Goal: Information Seeking & Learning: Learn about a topic

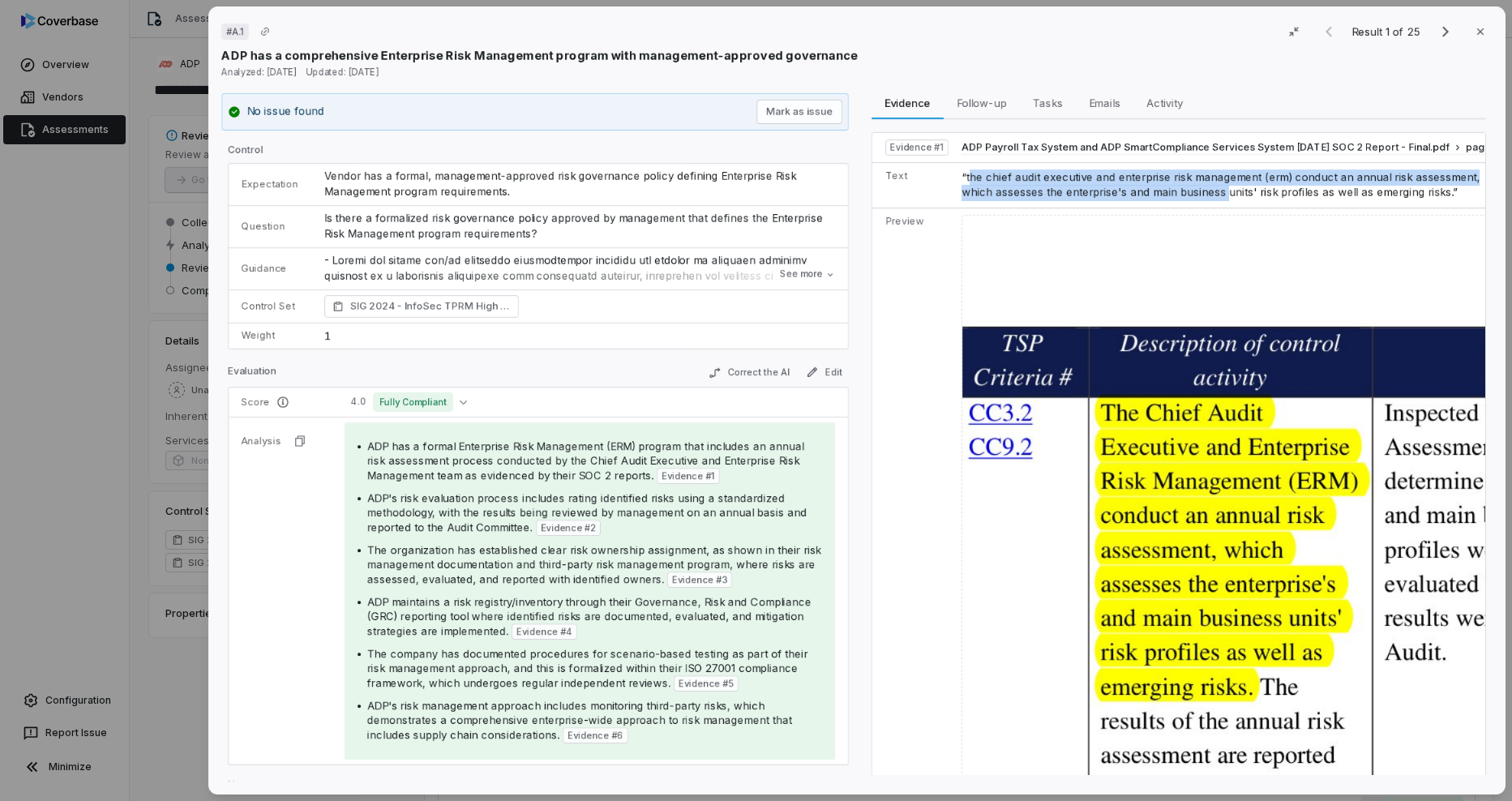
drag, startPoint x: 963, startPoint y: 177, endPoint x: 1214, endPoint y: 185, distance: 251.1
click at [1214, 185] on td "“the chief audit executive and enterprise risk management (erm) conduct an annu…" at bounding box center [1236, 185] width 562 height 45
copy span "he chief audit executive and enterprise risk management (erm) conduct an annual…"
click at [1474, 30] on icon "button" at bounding box center [1480, 31] width 13 height 13
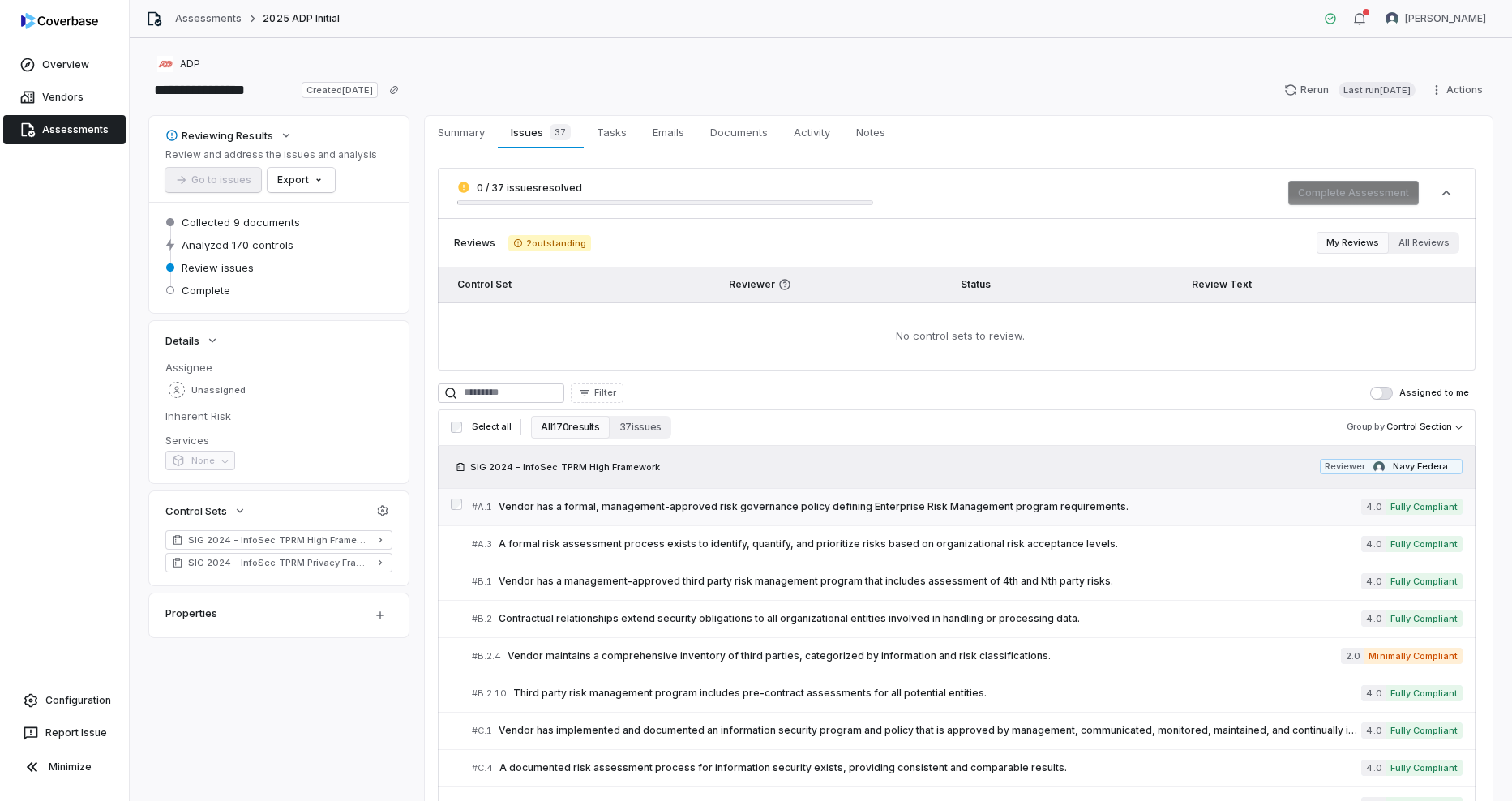
click at [635, 515] on link "# A.1 Vendor has a formal, management-approved risk governance policy defining …" at bounding box center [967, 507] width 991 height 36
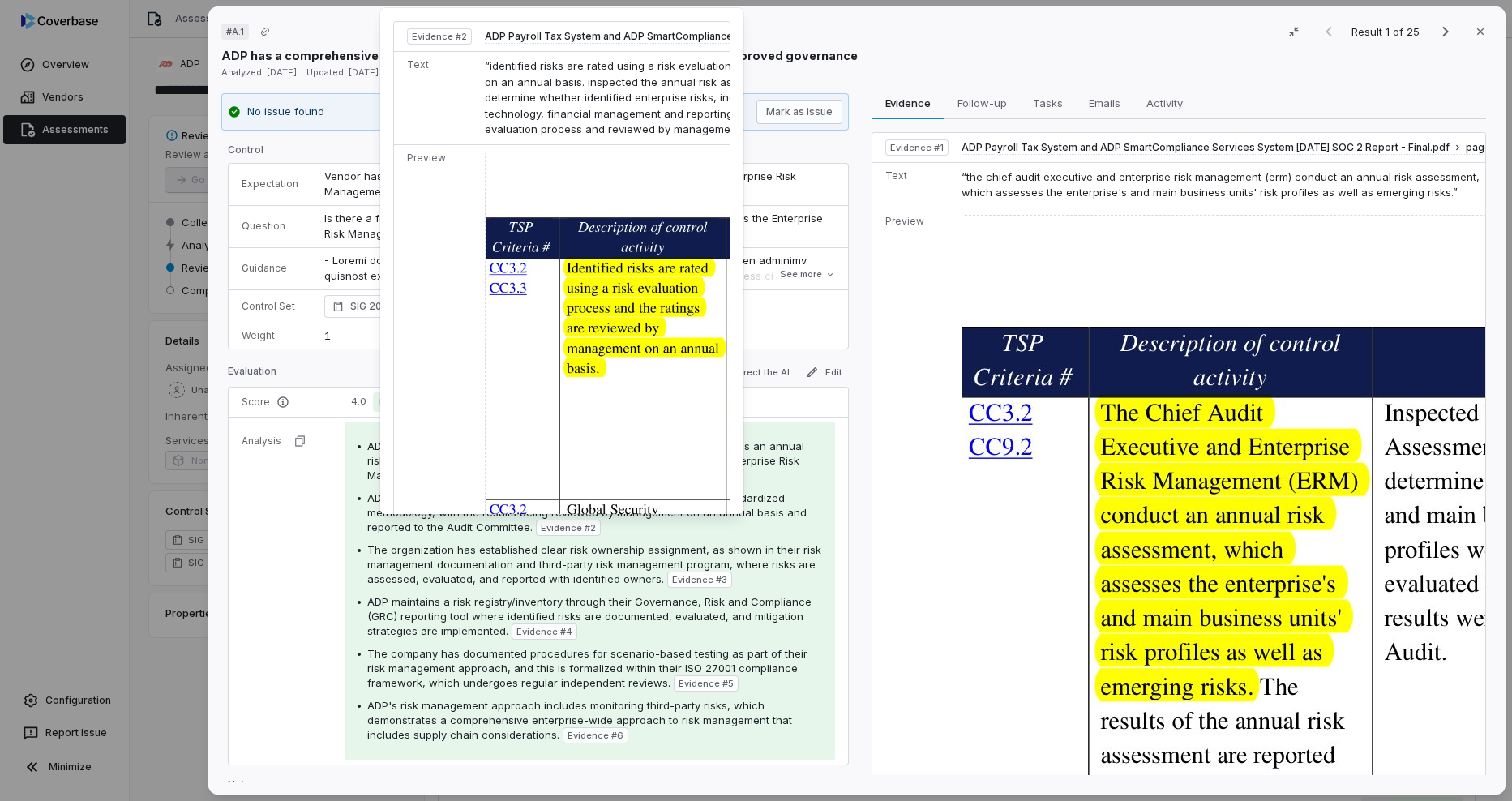
click at [573, 525] on span "Evidence # 2" at bounding box center [567, 527] width 55 height 13
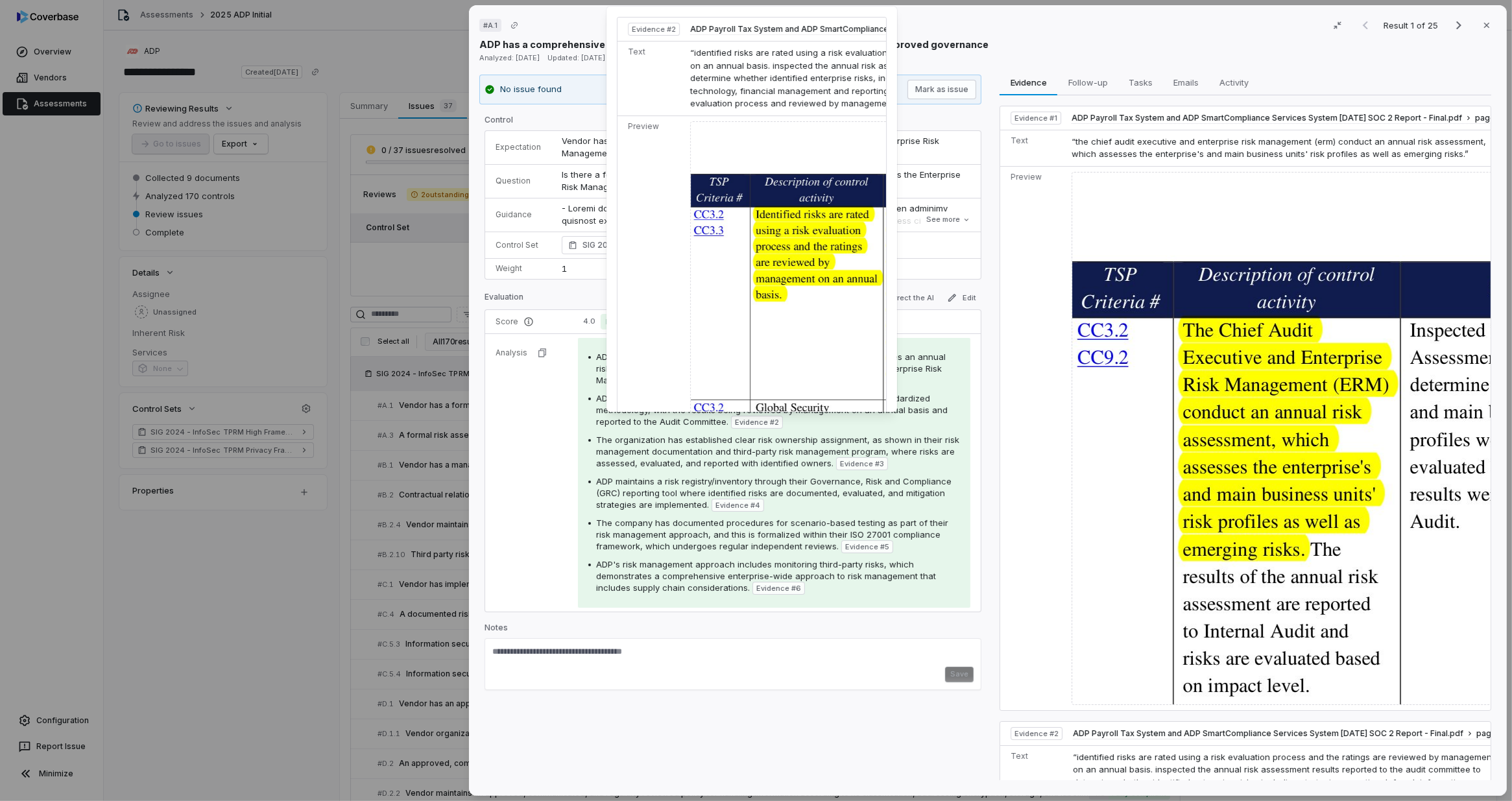
click at [751, 423] on span "Evidence # 2" at bounding box center [756, 422] width 44 height 10
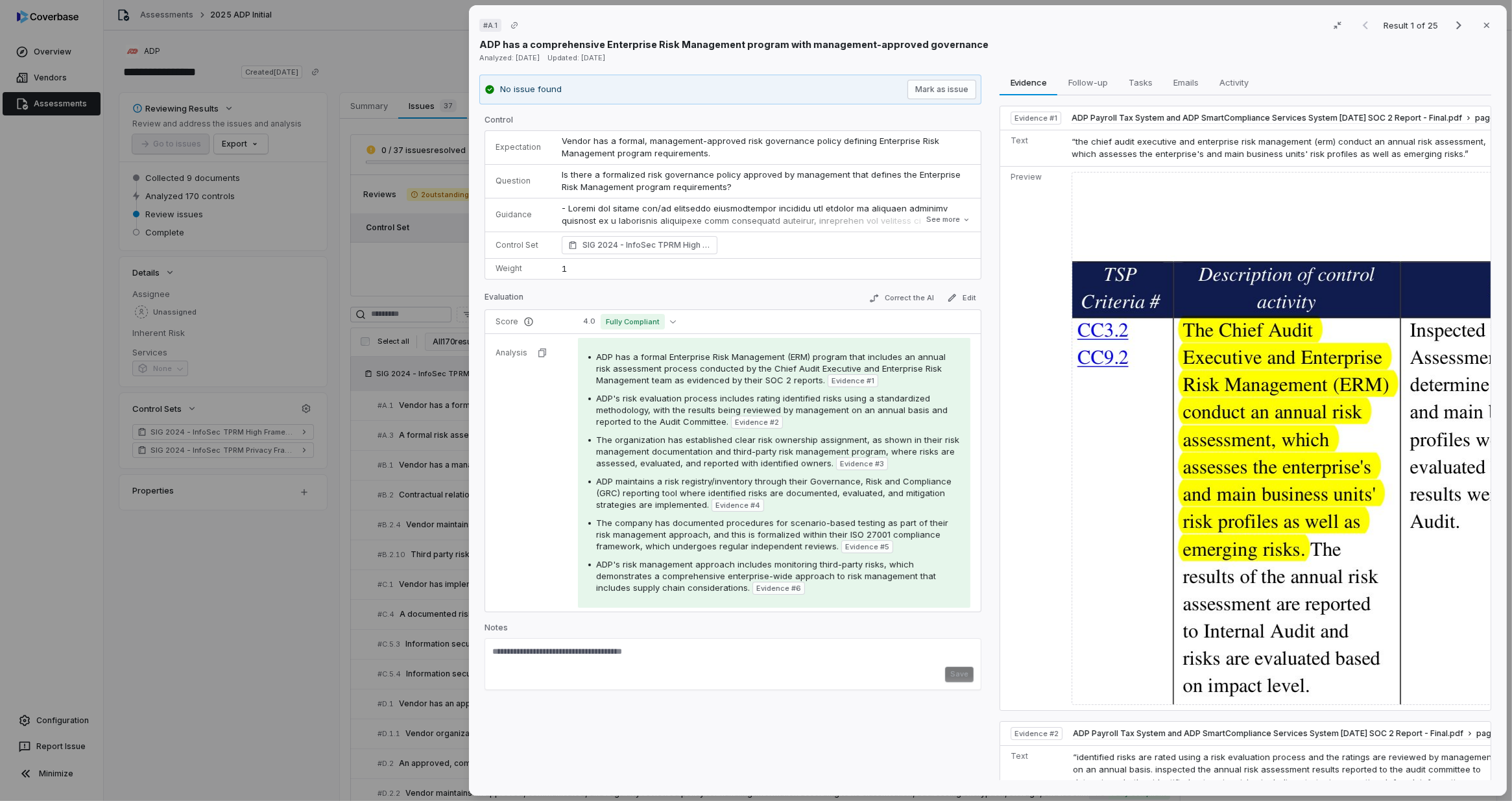
click at [751, 423] on span "Evidence # 2" at bounding box center [756, 422] width 44 height 10
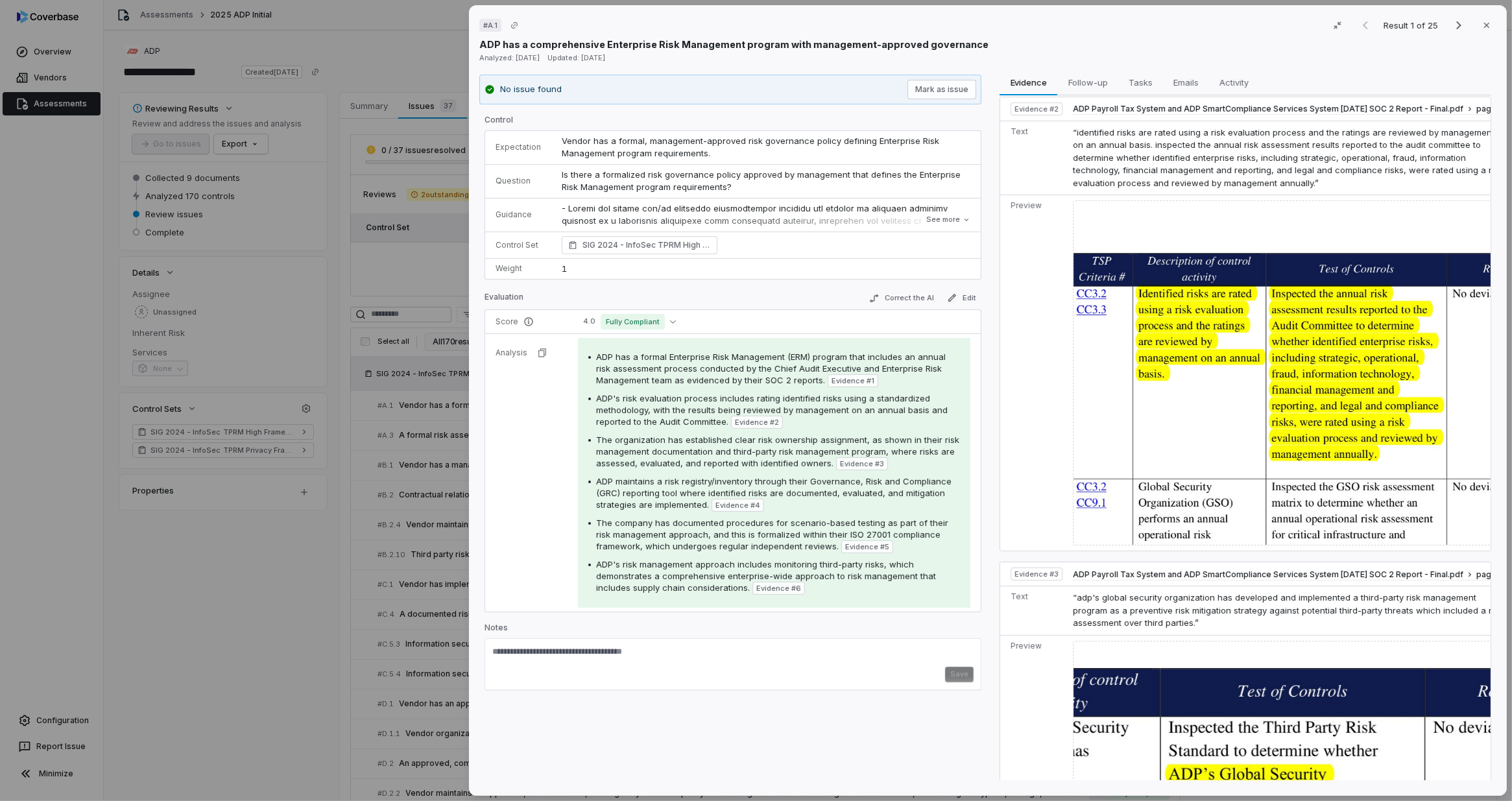
scroll to position [649, 0]
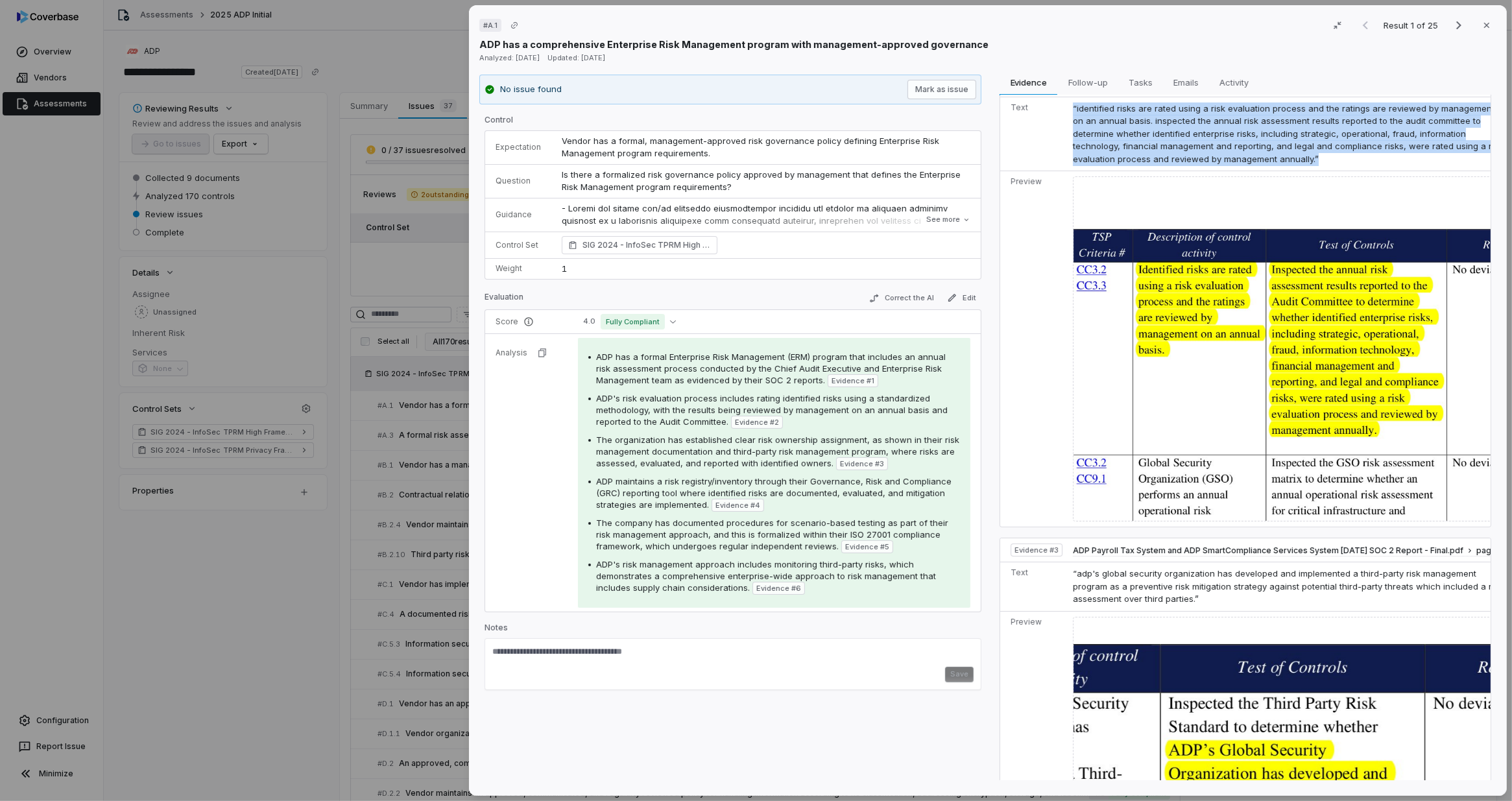
drag, startPoint x: 1262, startPoint y: 151, endPoint x: 1054, endPoint y: 101, distance: 213.9
click at [1054, 101] on tr "Text “identified risks are rated using a risk evaluation process and the rating…" at bounding box center [1259, 134] width 517 height 74
copy tr "“identified risks are rated using a risk evaluation process and the ratings are…"
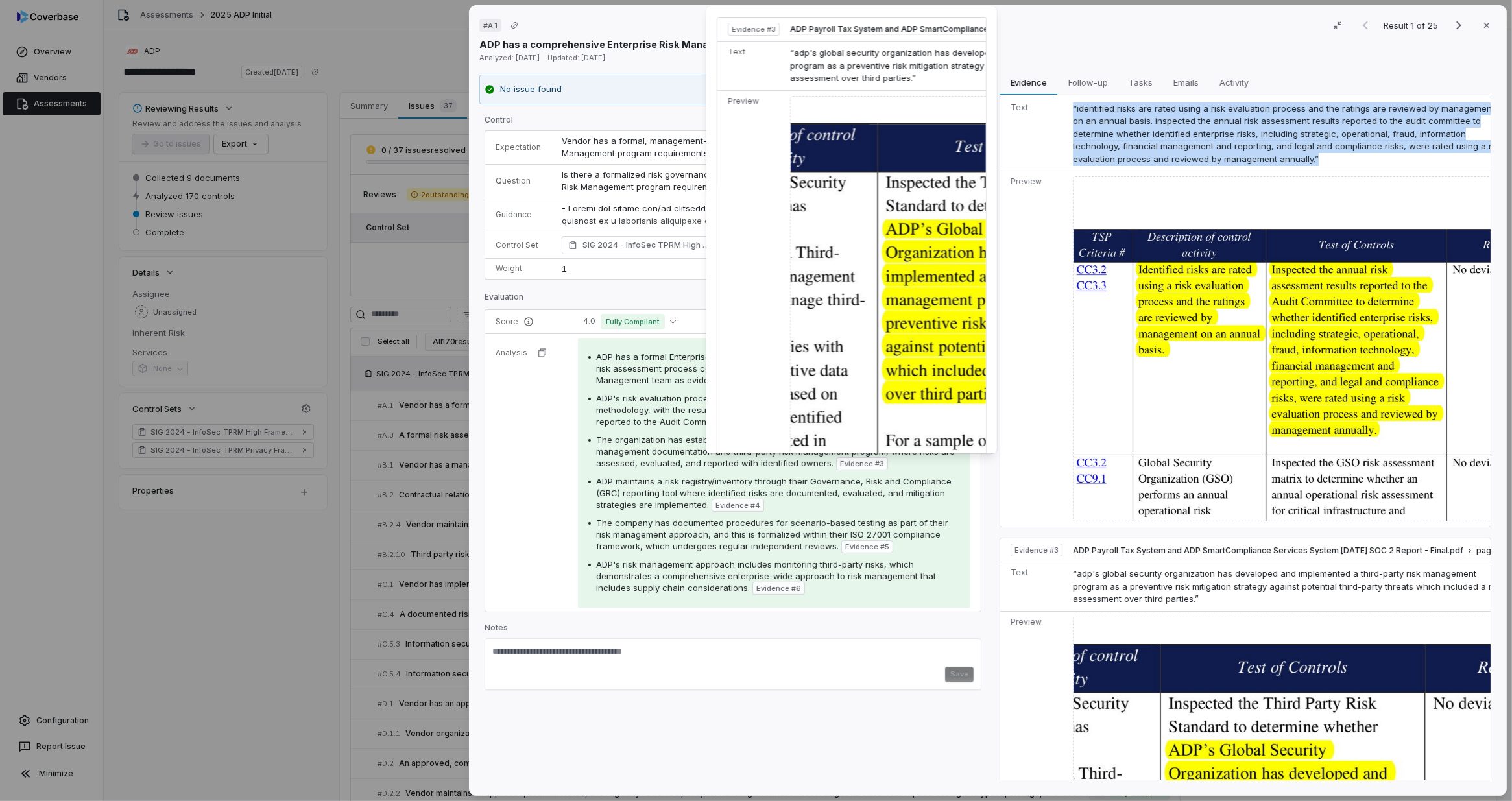
click at [850, 461] on span "Evidence # 3" at bounding box center [861, 464] width 44 height 10
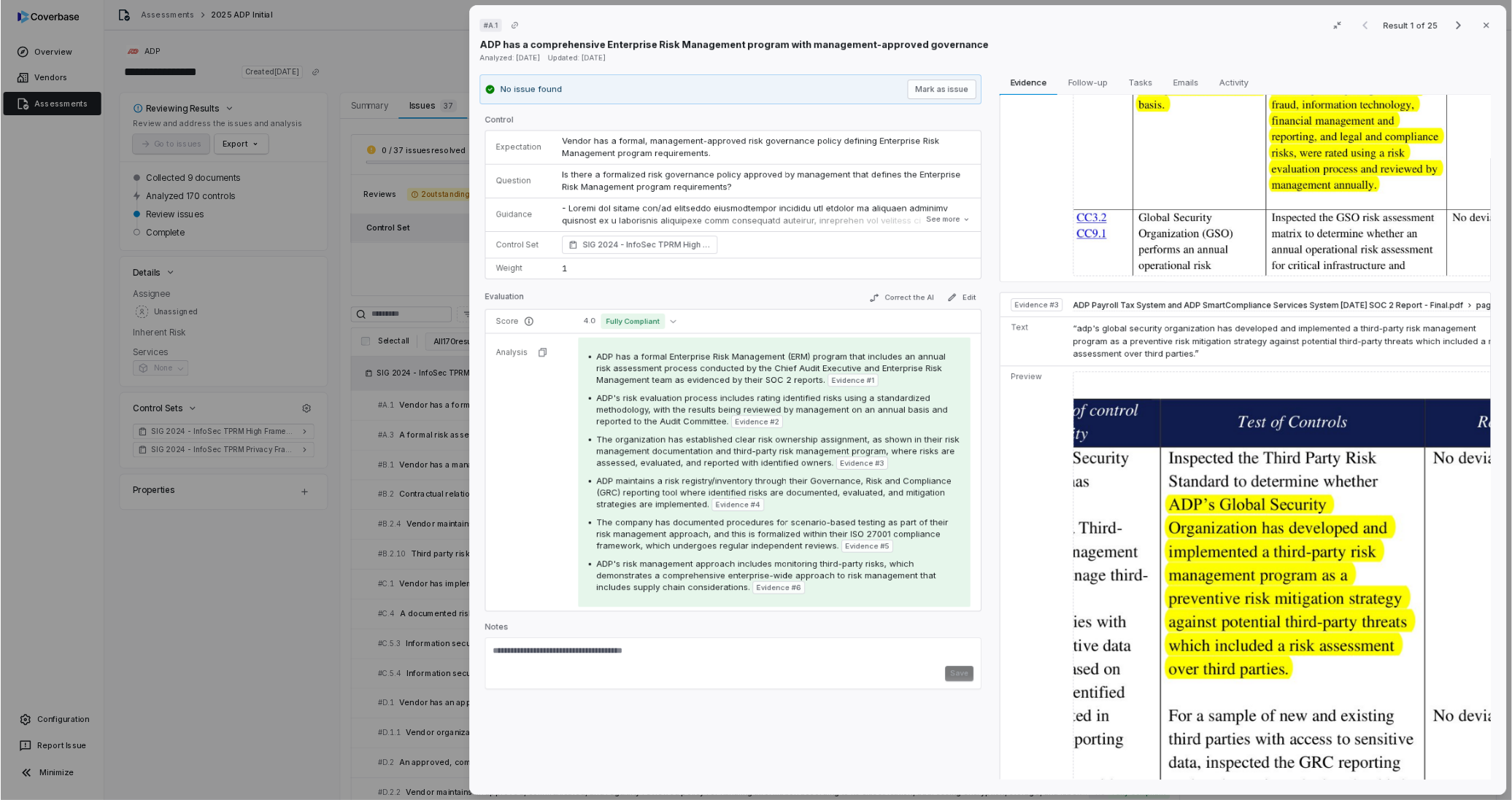
scroll to position [1094, 0]
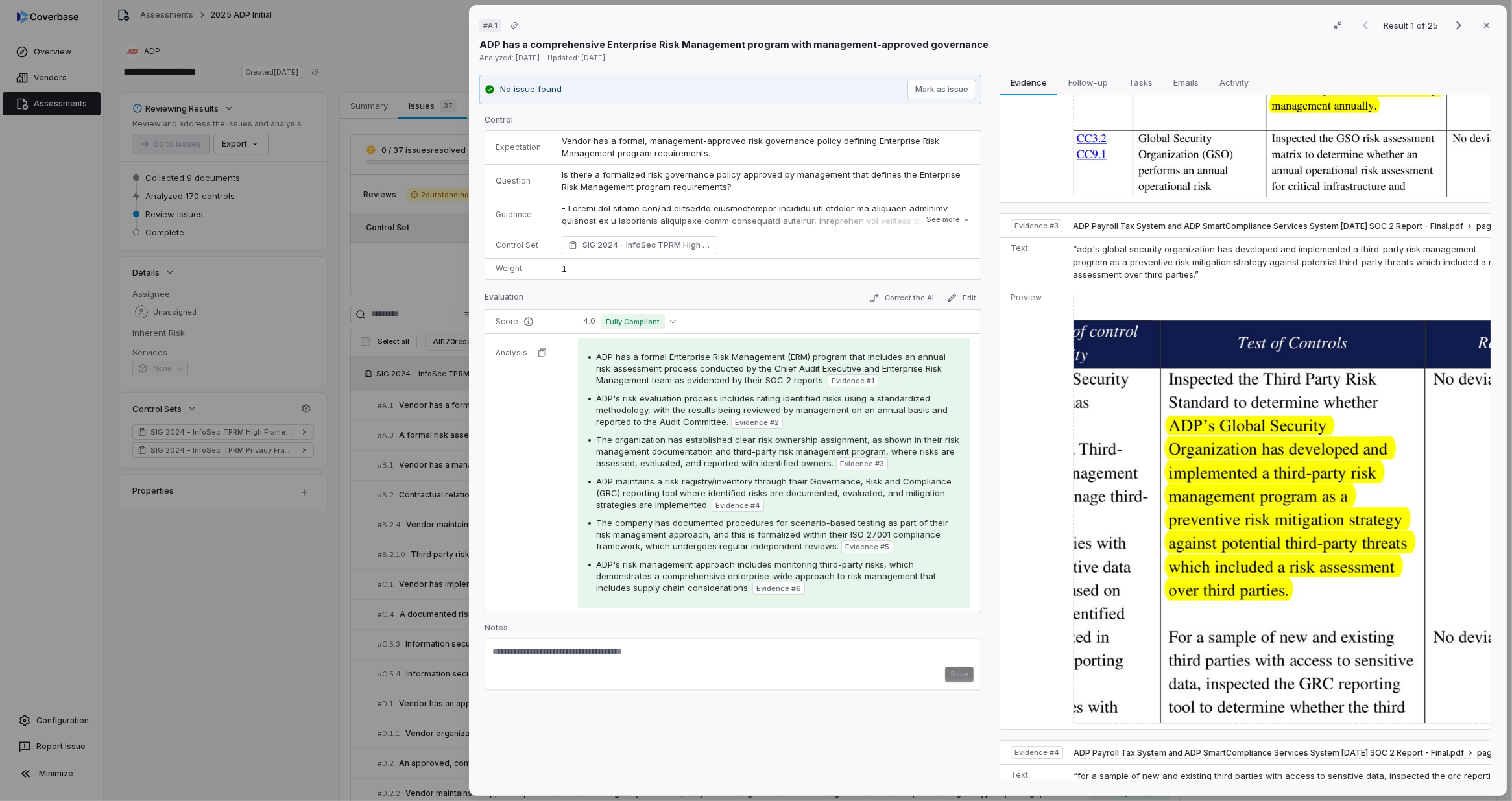
click at [1194, 426] on img at bounding box center [1290, 508] width 434 height 432
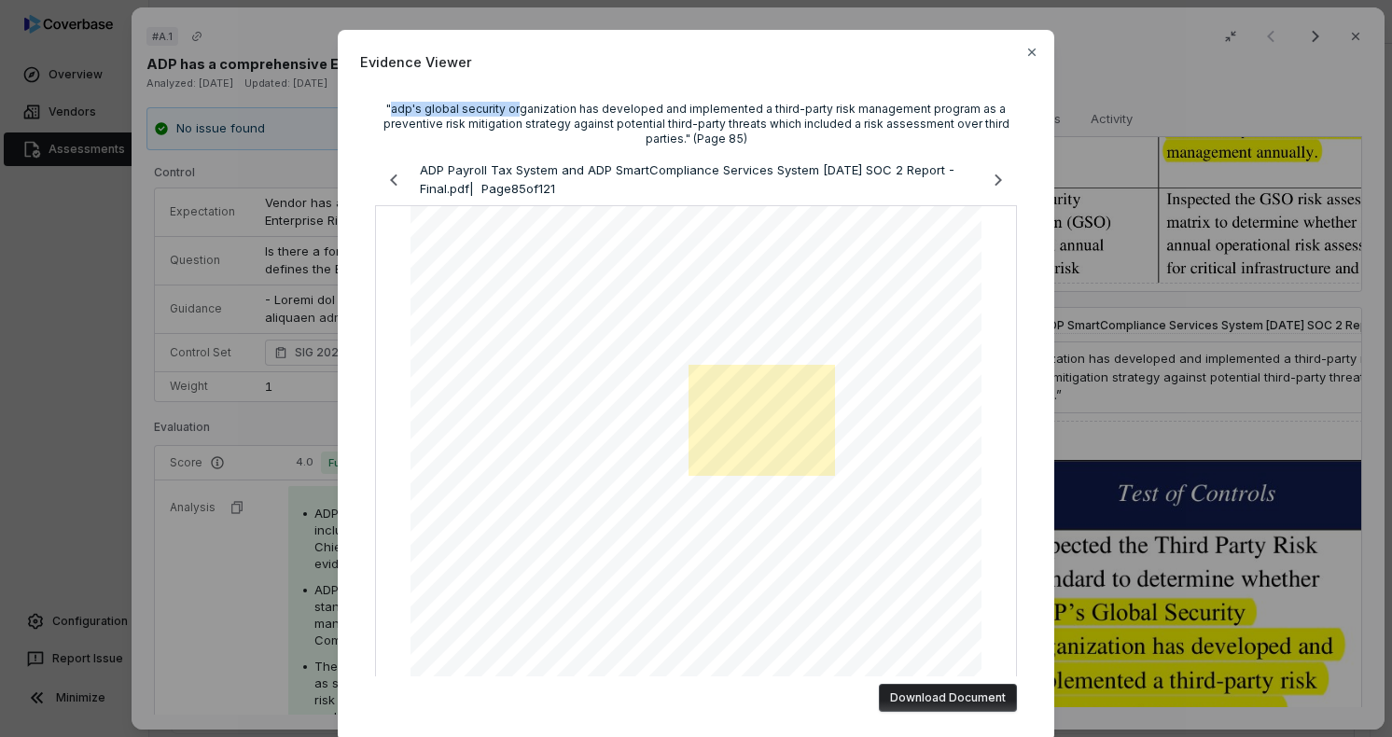
drag, startPoint x: 396, startPoint y: 108, endPoint x: 522, endPoint y: 113, distance: 127.0
click at [522, 113] on div ""adp's global security organization has developed and implemented a third-party…" at bounding box center [696, 124] width 642 height 45
copy div "adp's global security or"
click at [1024, 57] on icon "button" at bounding box center [1031, 52] width 15 height 15
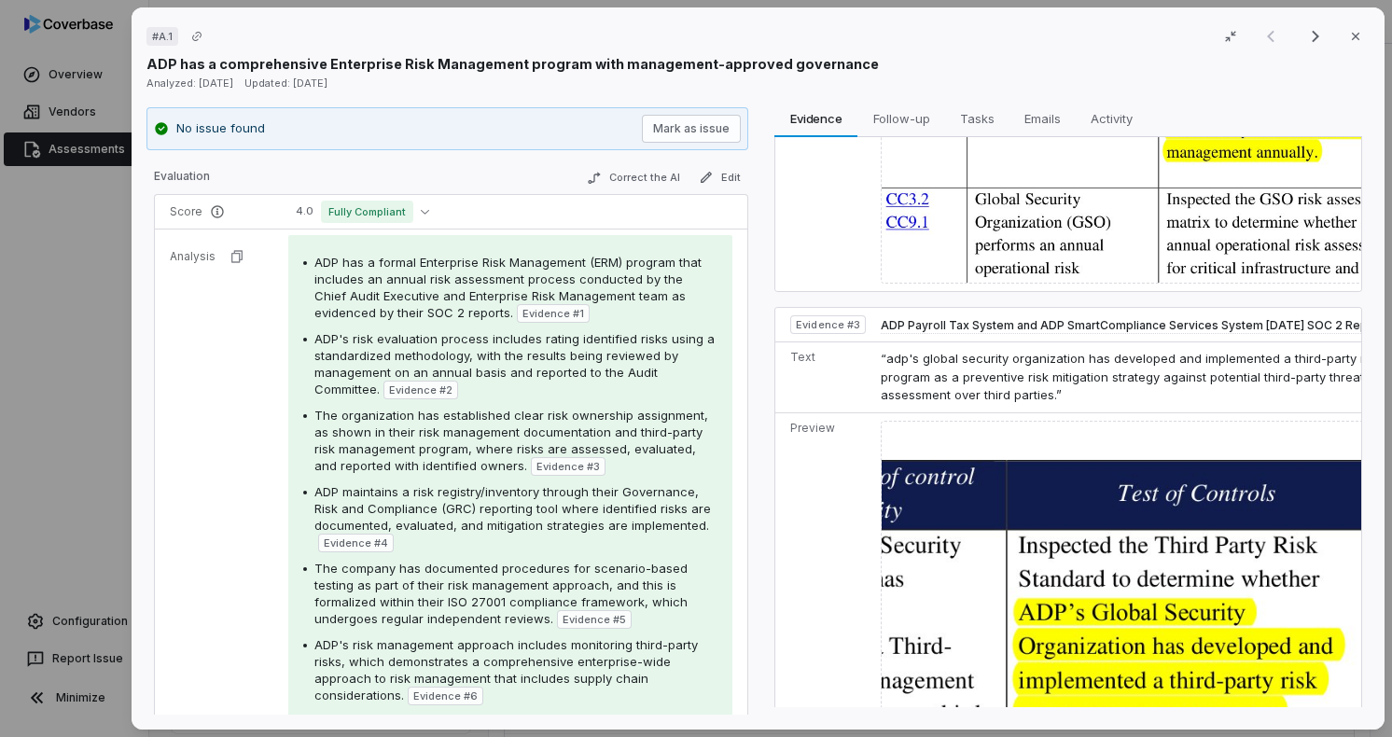
scroll to position [299, 0]
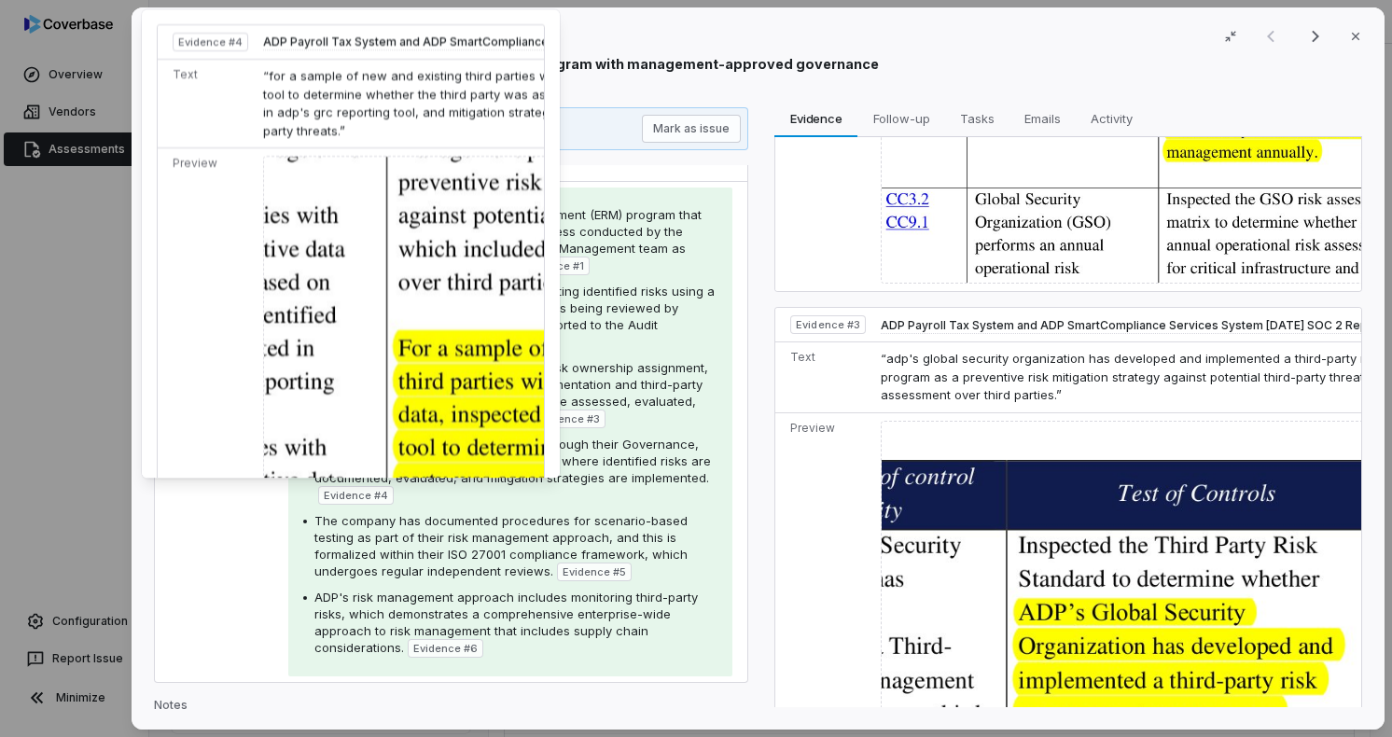
click at [372, 493] on span "Evidence # 4" at bounding box center [356, 495] width 64 height 15
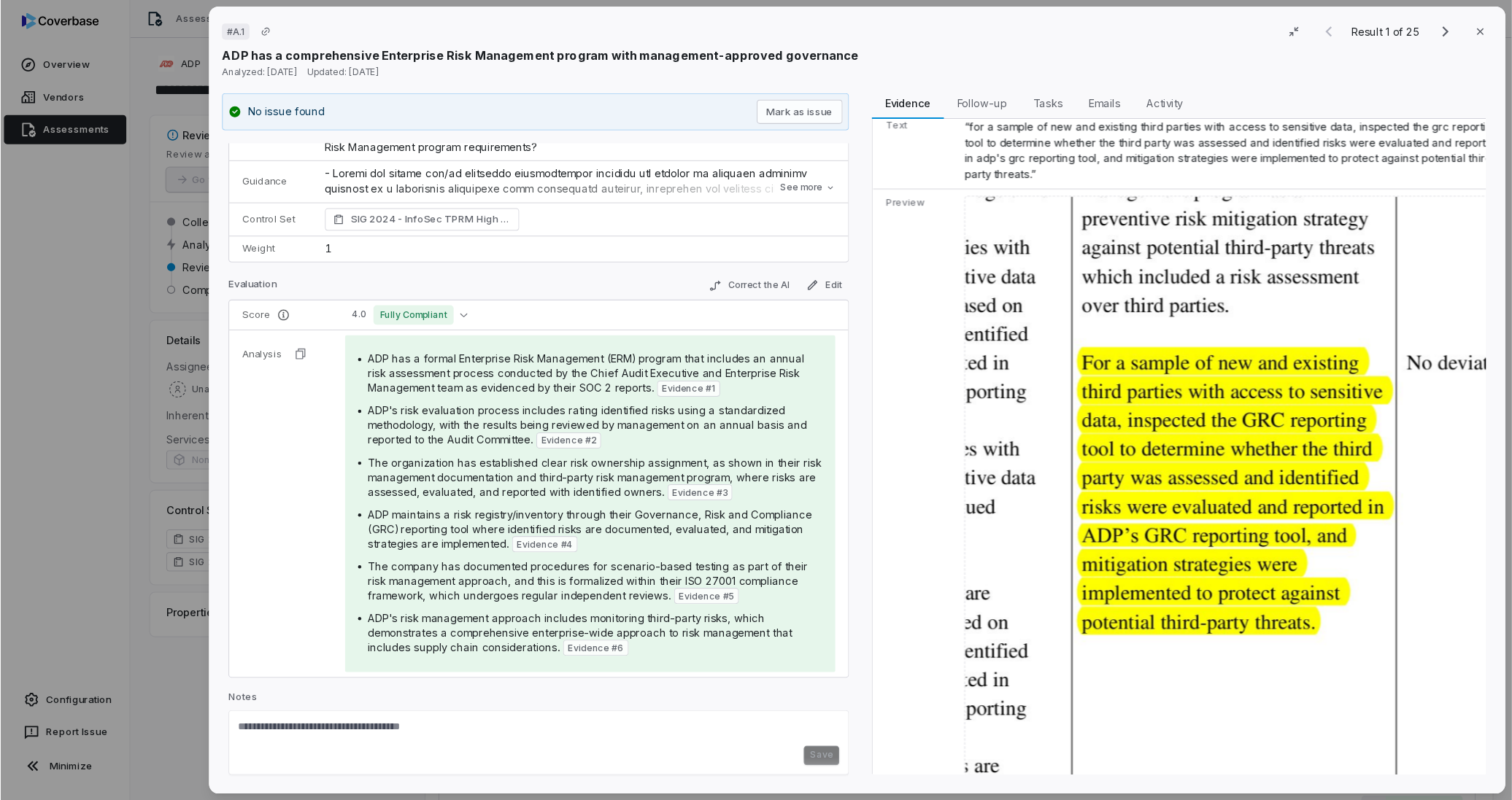
scroll to position [1853, 0]
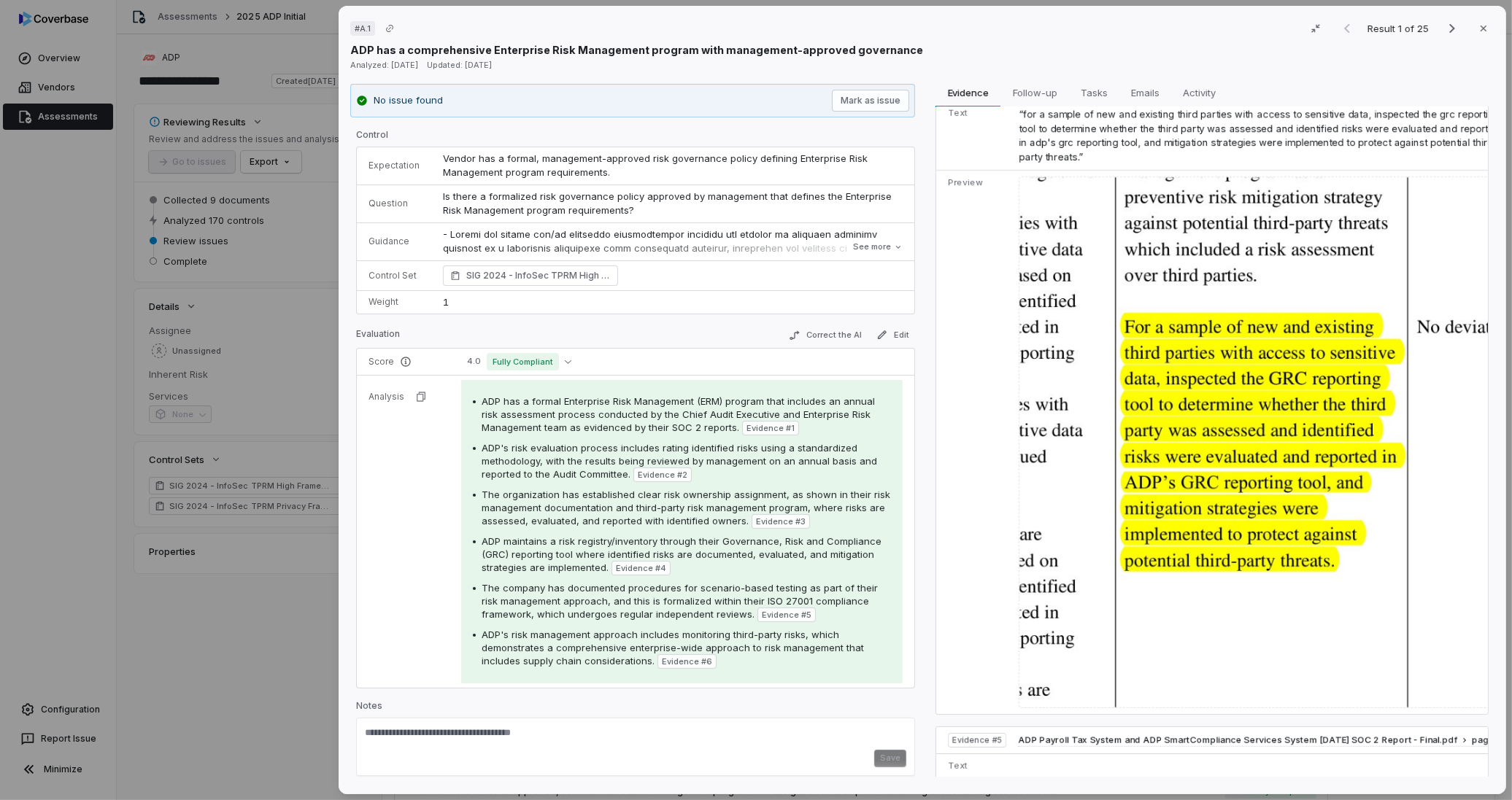
click at [1126, 468] on img at bounding box center [1262, 443] width 488 height 532
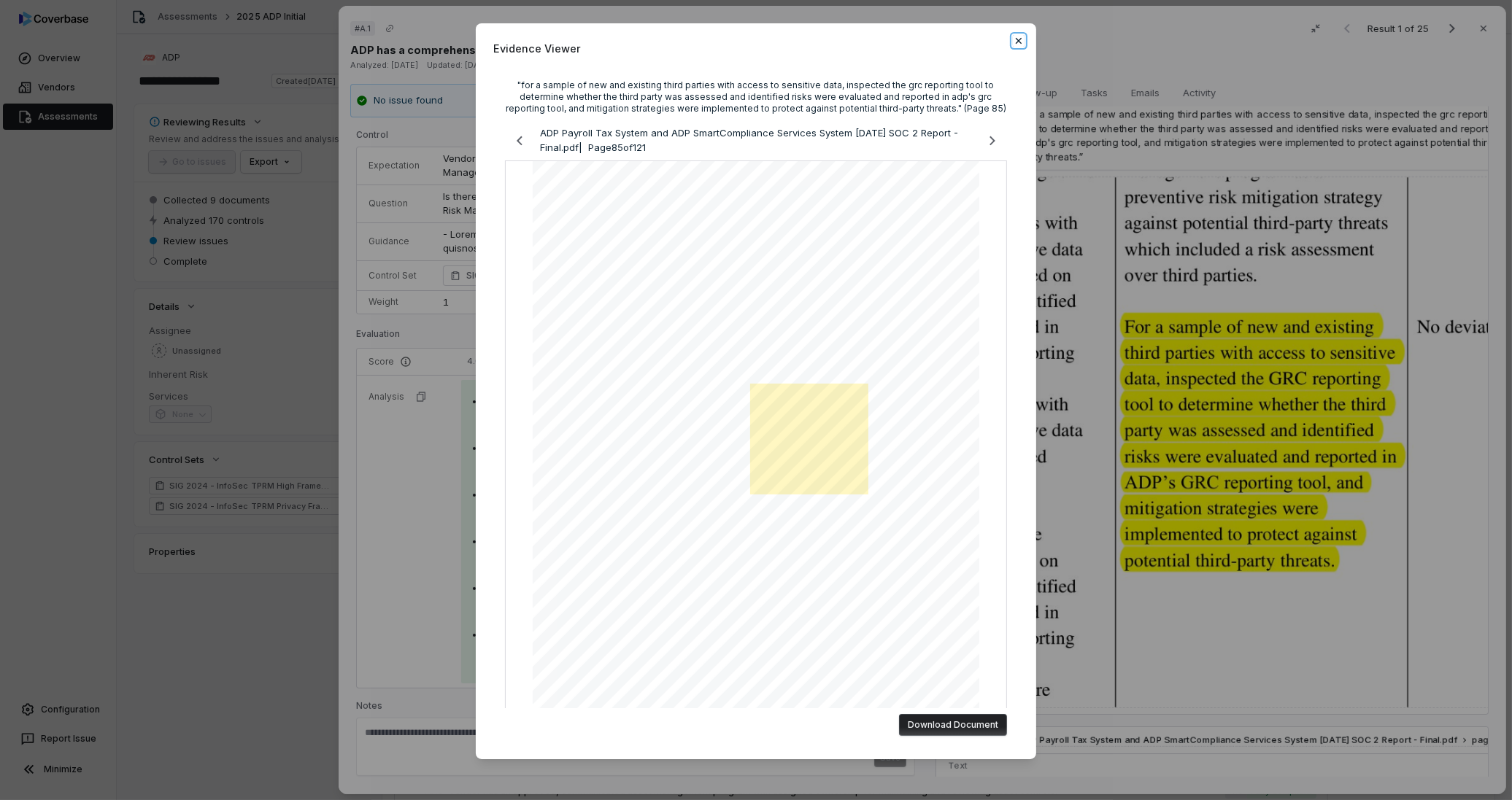
click at [1018, 41] on icon "button" at bounding box center [1018, 41] width 12 height 12
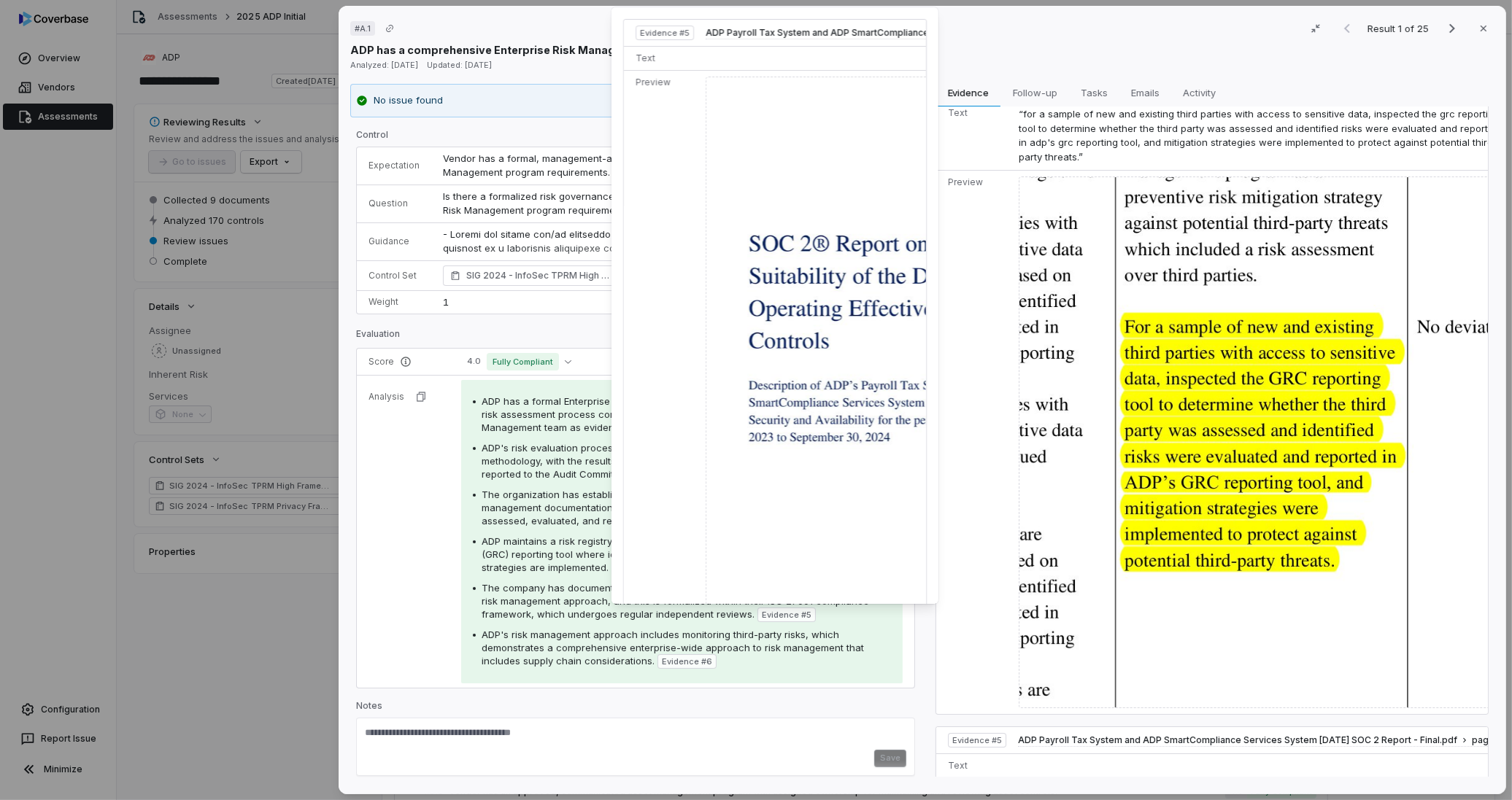
click at [778, 613] on span "Evidence # 5" at bounding box center [786, 615] width 49 height 12
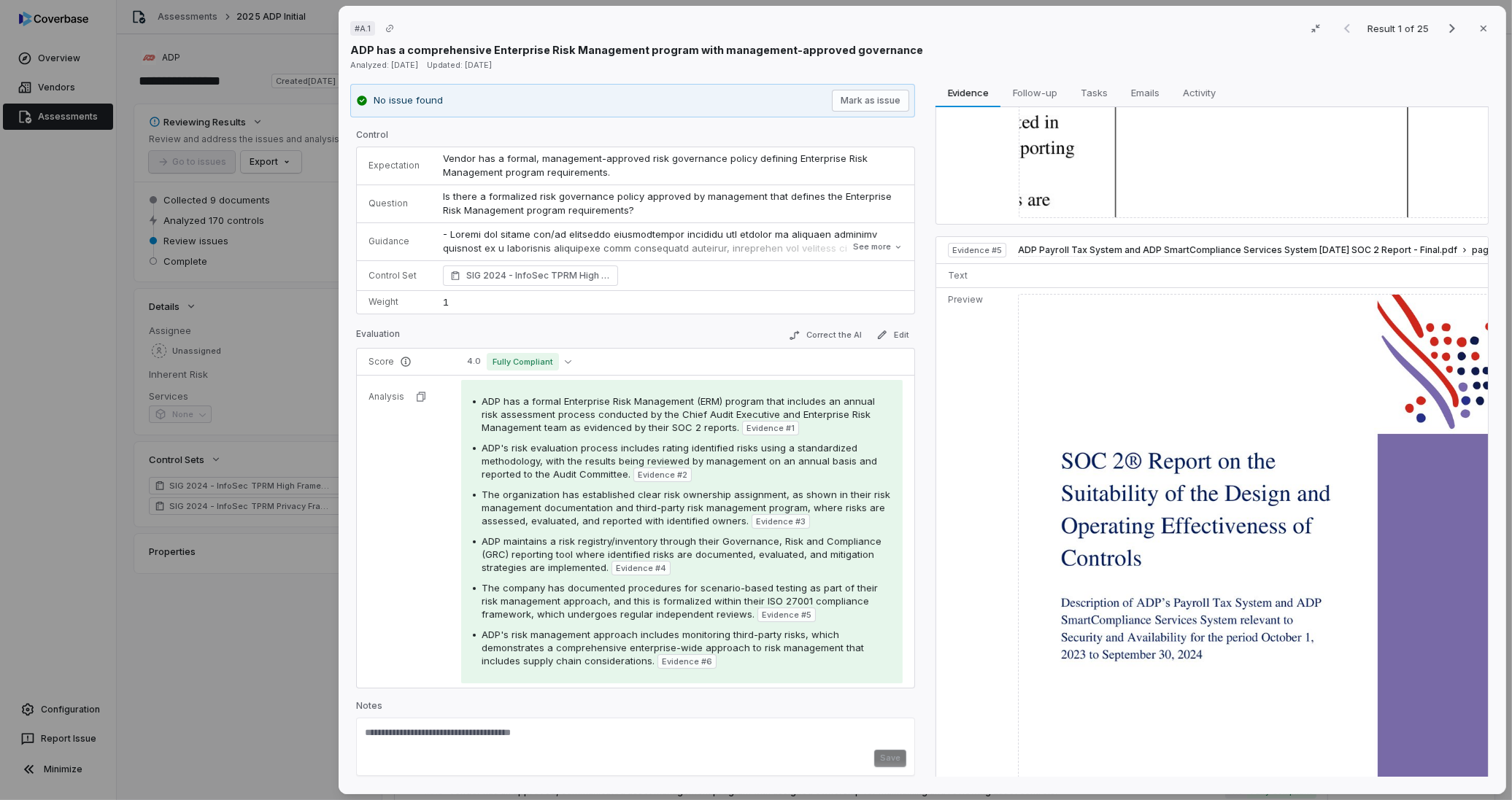
scroll to position [2276, 0]
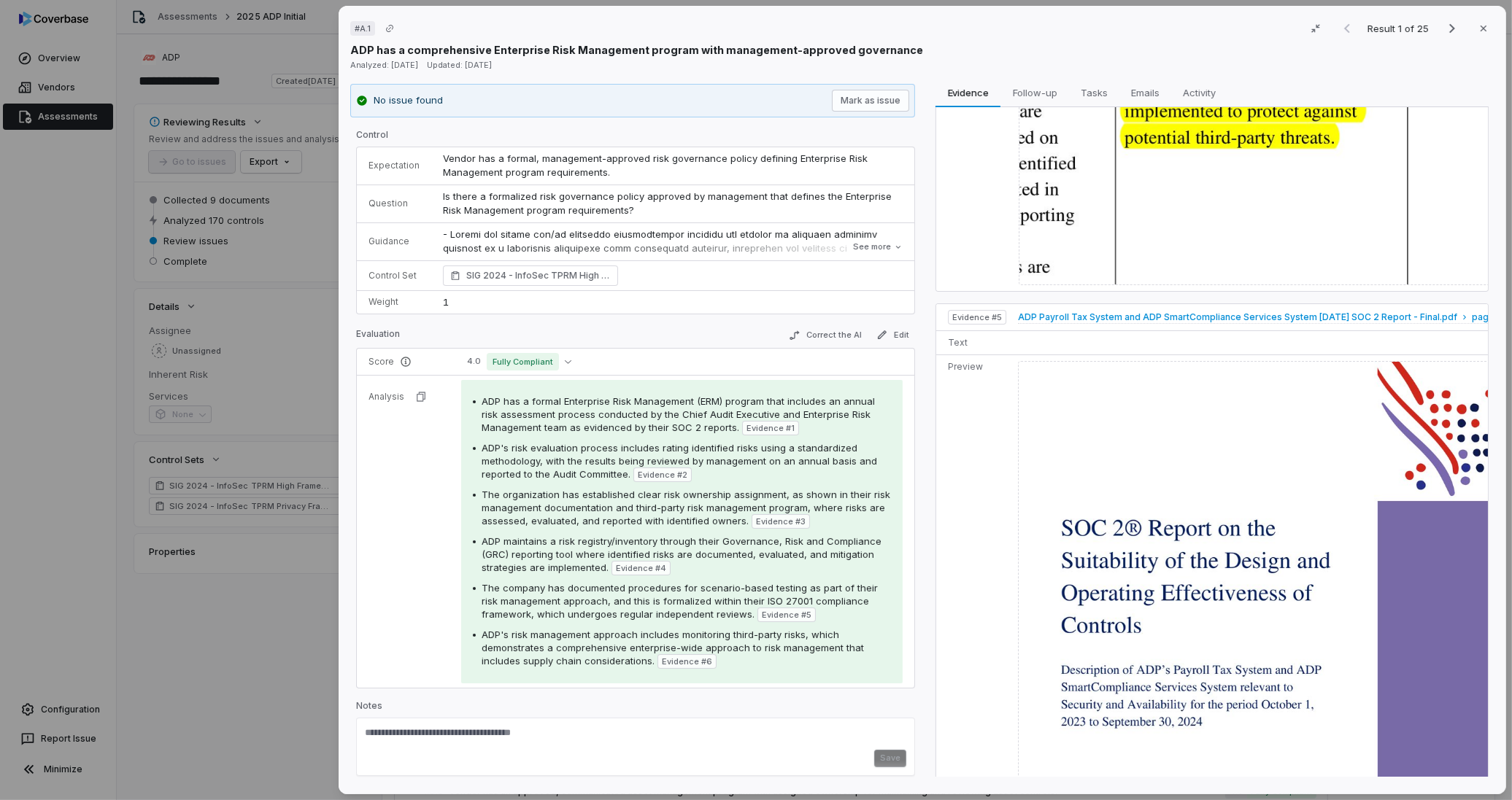
click at [1113, 311] on span "ADP Payroll Tax System and ADP SmartCompliance Services System [DATE] SOC 2 Rep…" at bounding box center [1237, 317] width 440 height 12
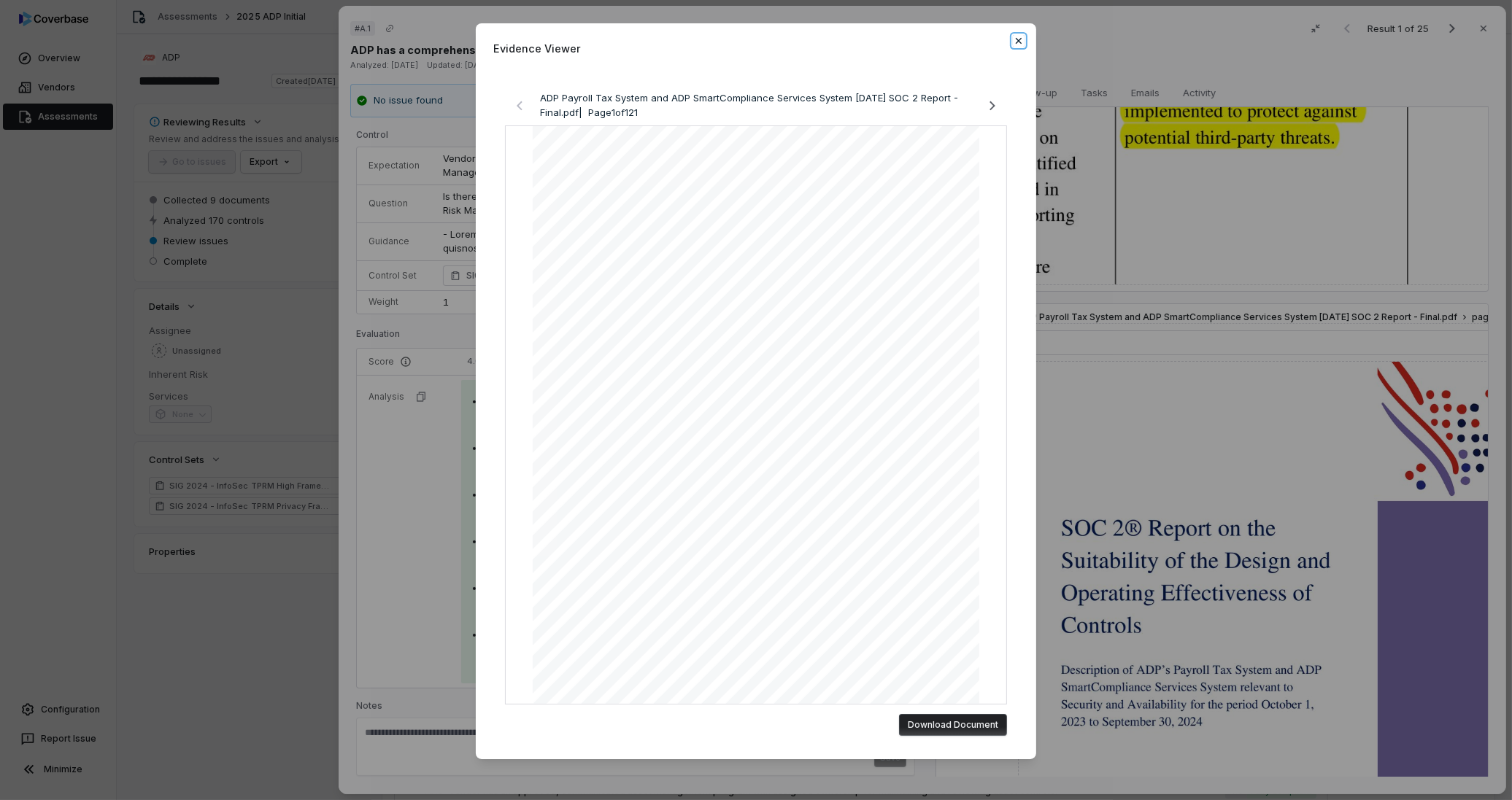
click at [1013, 45] on icon "button" at bounding box center [1018, 41] width 12 height 12
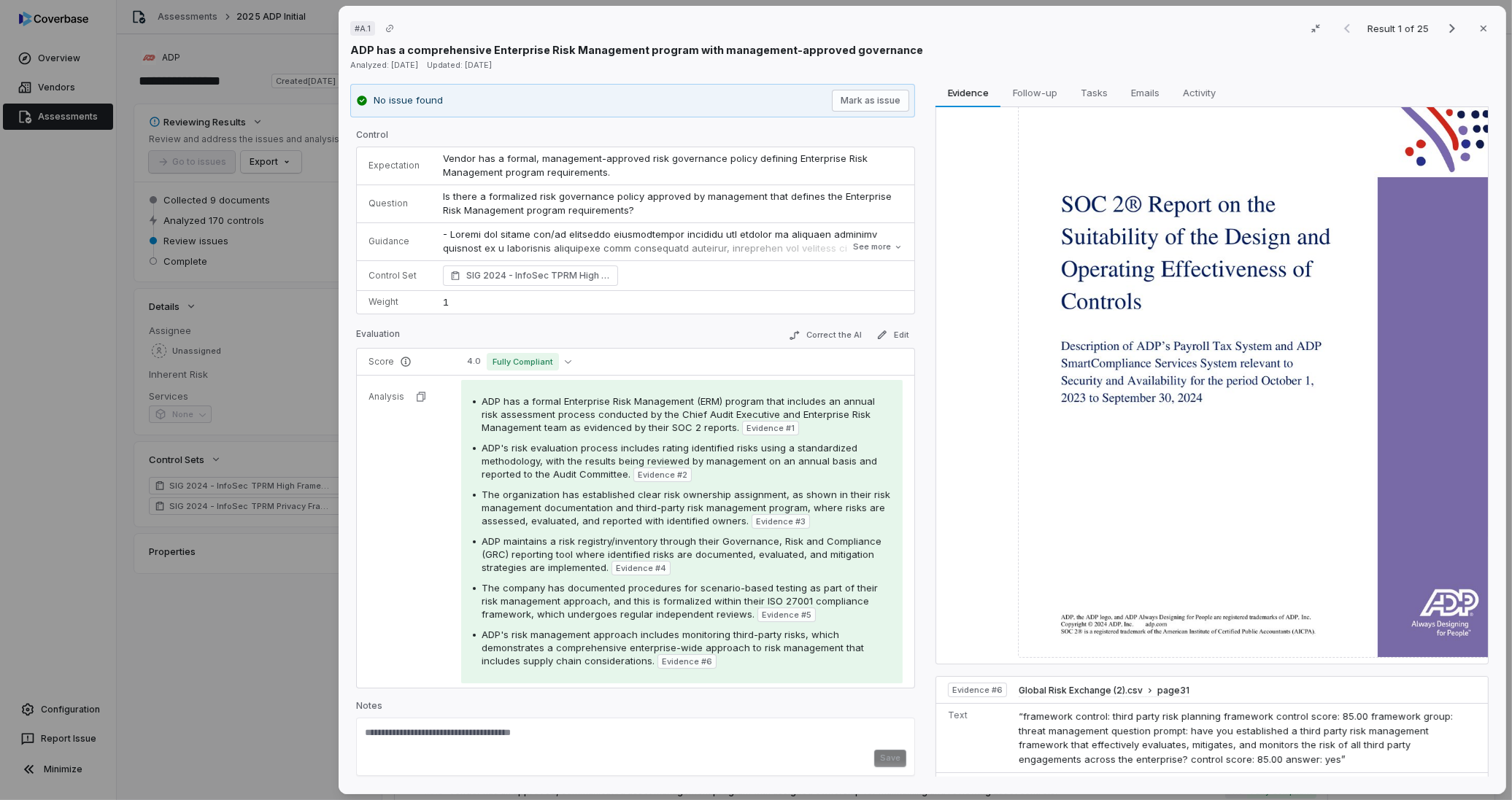
scroll to position [2762, 0]
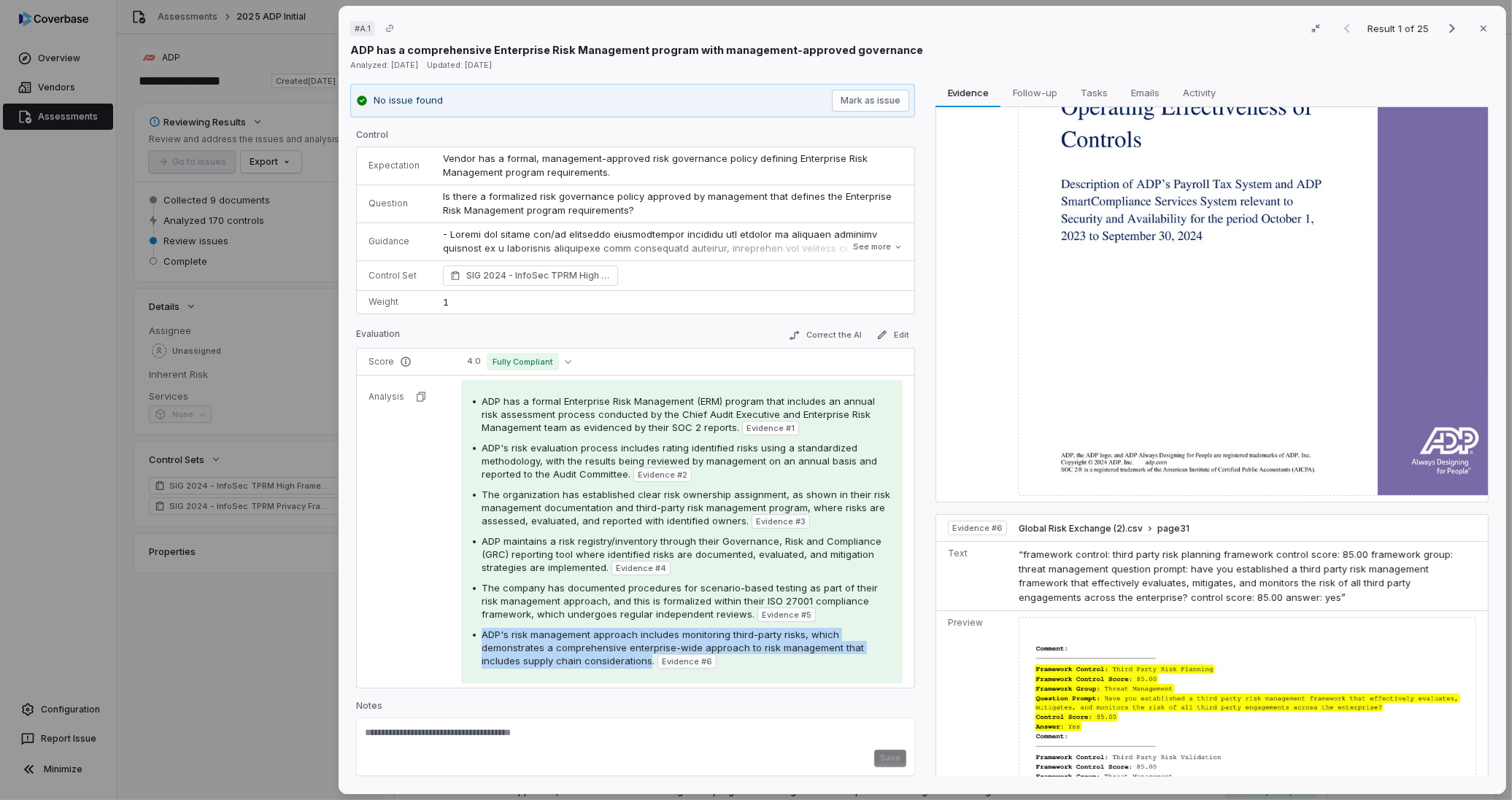
drag, startPoint x: 484, startPoint y: 636, endPoint x: 645, endPoint y: 660, distance: 162.8
click at [645, 660] on span "ADP's risk management approach includes monitoring third-party risks, which dem…" at bounding box center [673, 648] width 382 height 38
click at [1360, 30] on icon "Next result" at bounding box center [1452, 28] width 17 height 17
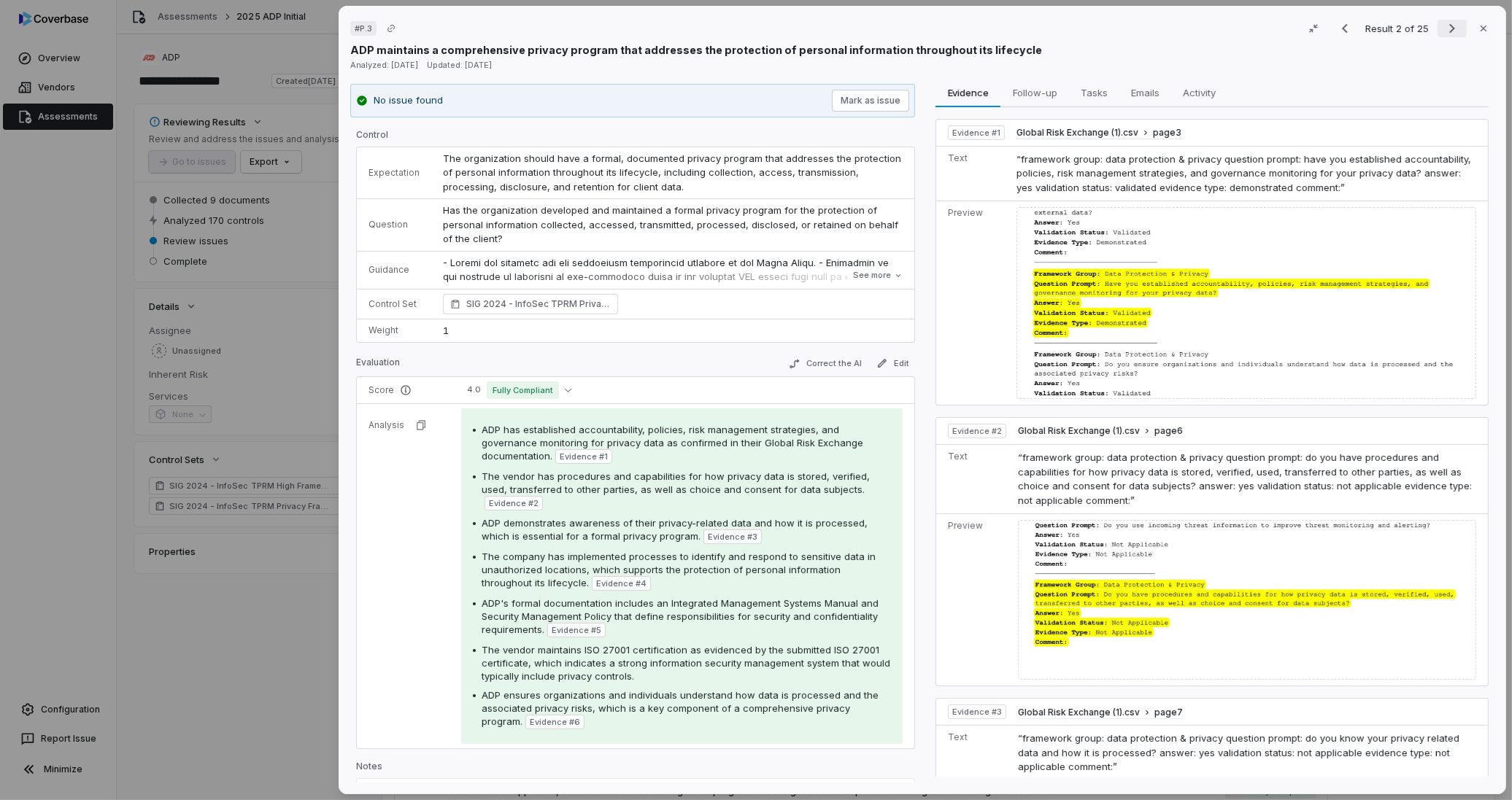
click at [1360, 27] on icon "Next result" at bounding box center [1452, 29] width 5 height 9
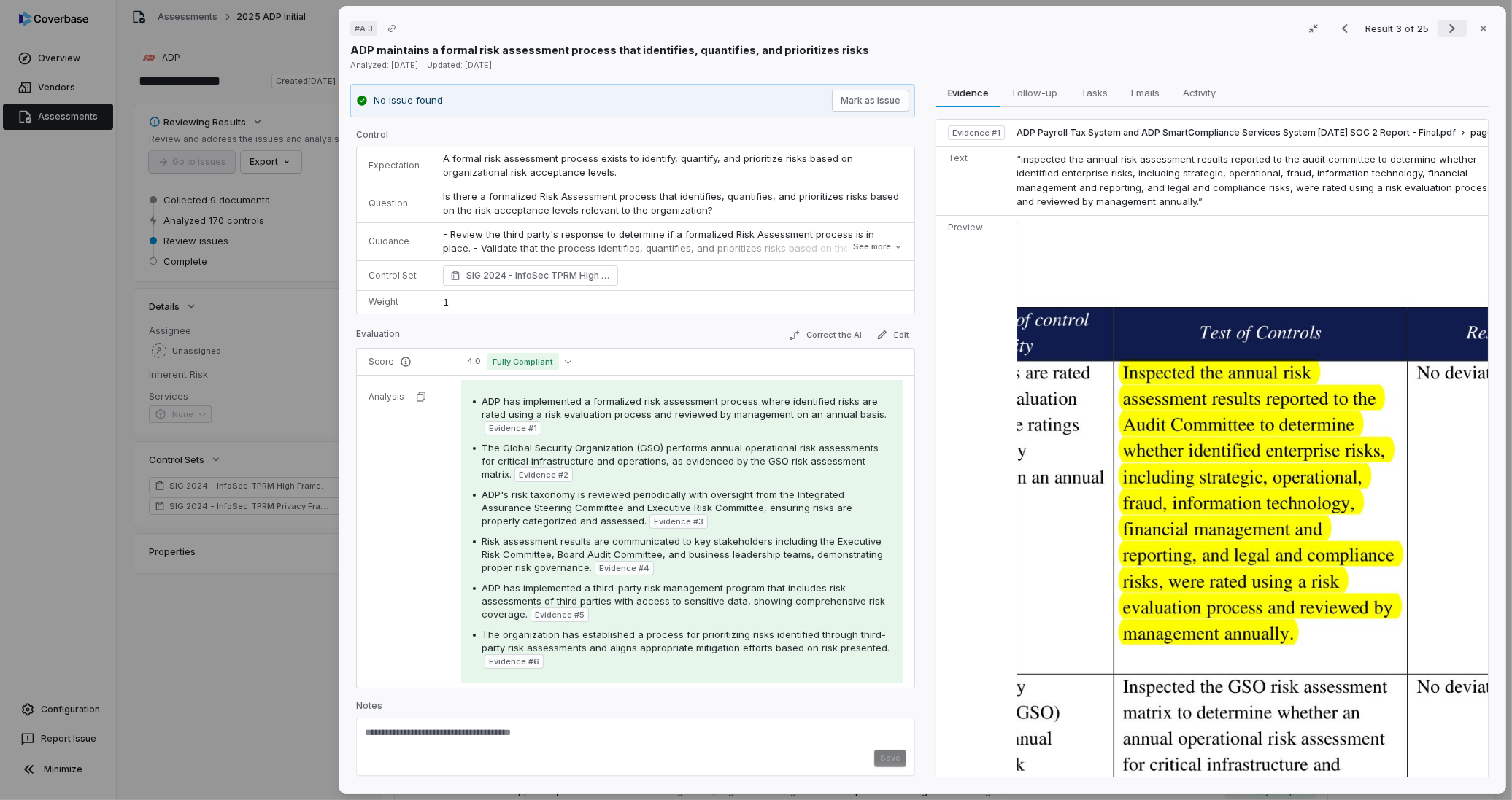
click at [1360, 30] on icon "Next result" at bounding box center [1452, 28] width 17 height 17
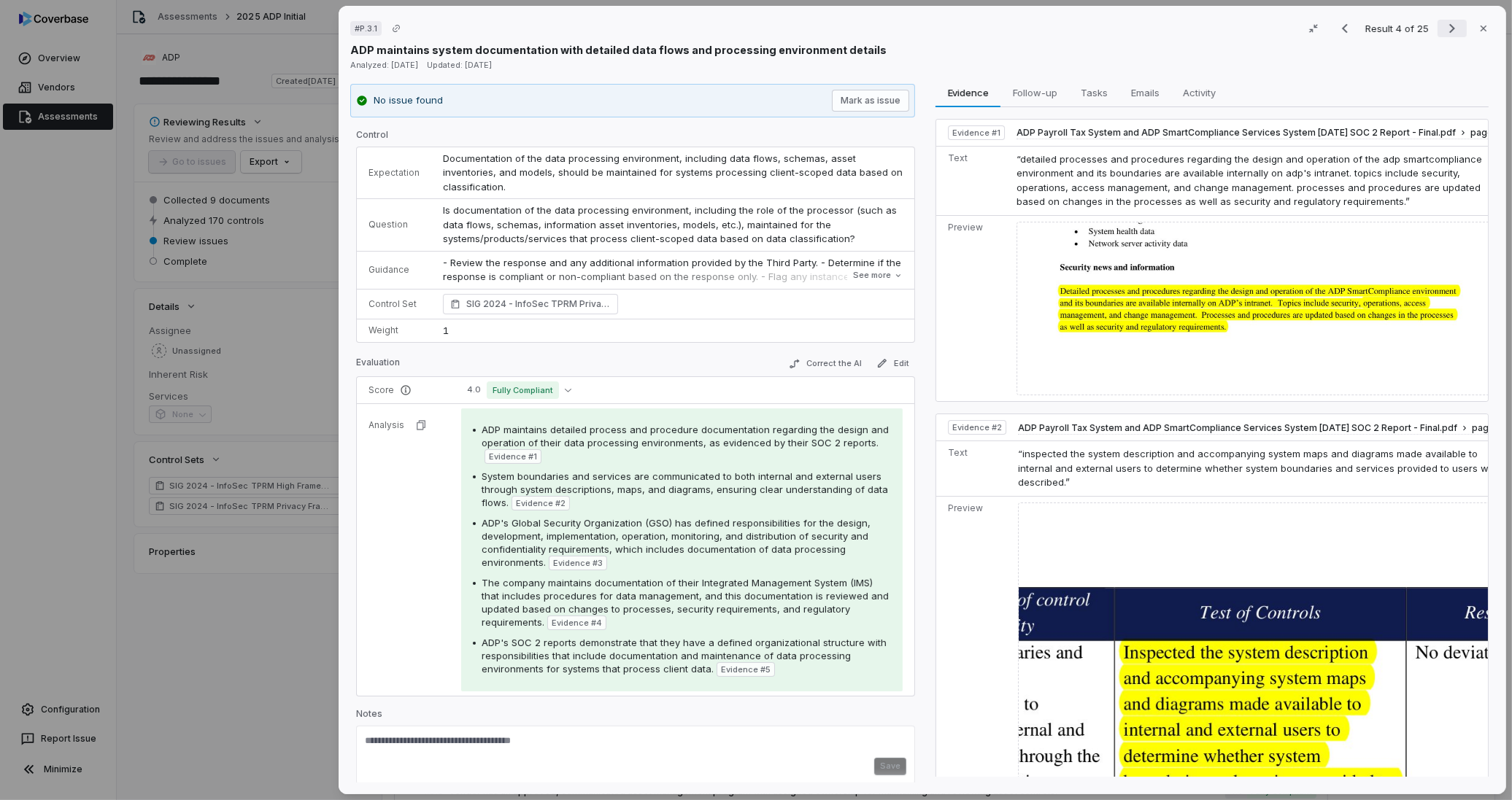
click at [1360, 31] on icon "Next result" at bounding box center [1452, 29] width 5 height 9
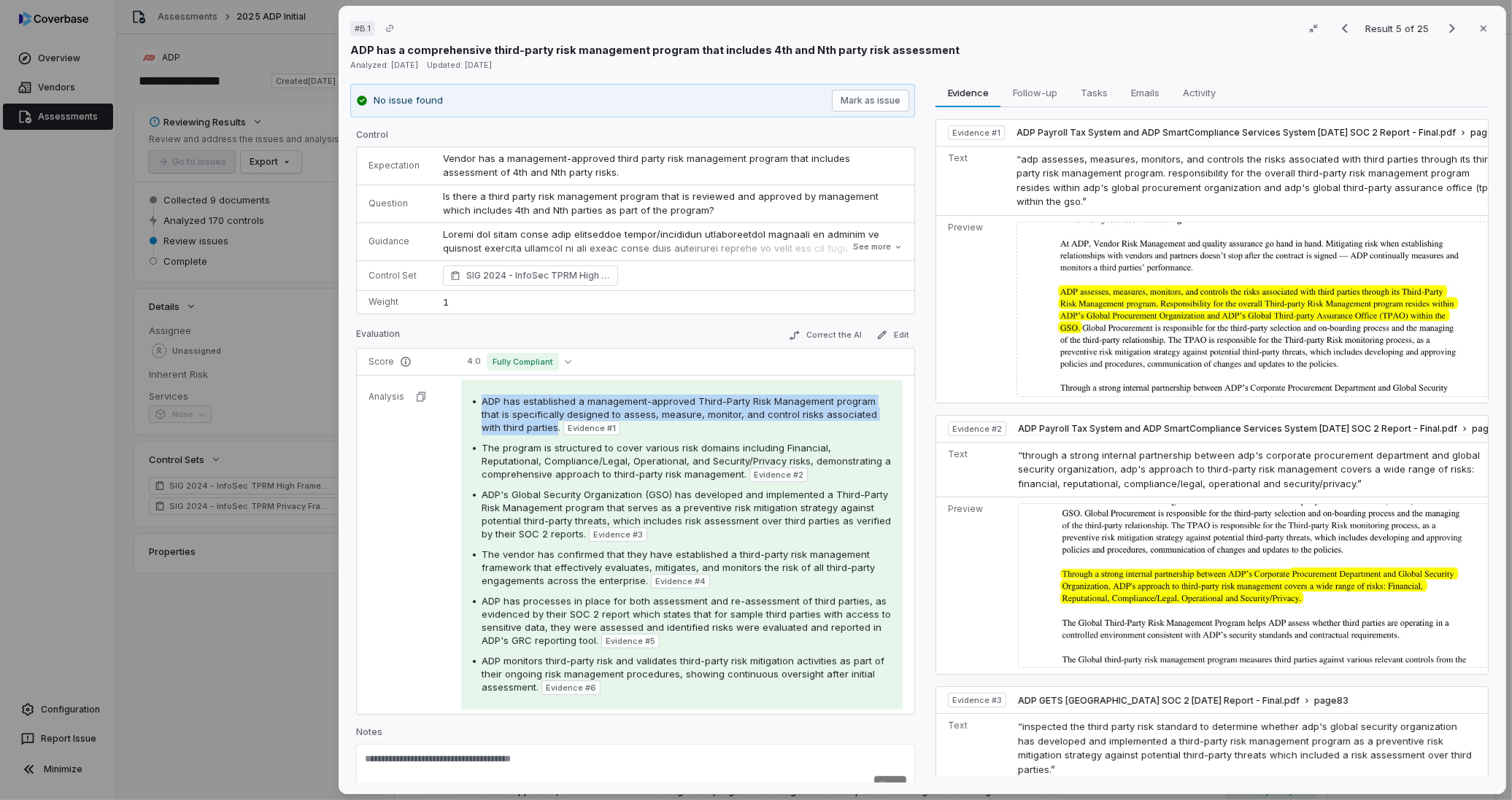
drag, startPoint x: 556, startPoint y: 427, endPoint x: 478, endPoint y: 401, distance: 82.2
click at [478, 401] on div "ADP has established a management-approved Third-Party Risk Management program t…" at bounding box center [682, 415] width 418 height 41
drag, startPoint x: 478, startPoint y: 401, endPoint x: 485, endPoint y: 404, distance: 7.6
copy span "ADP has established a management-approved Third-Party Risk Management program t…"
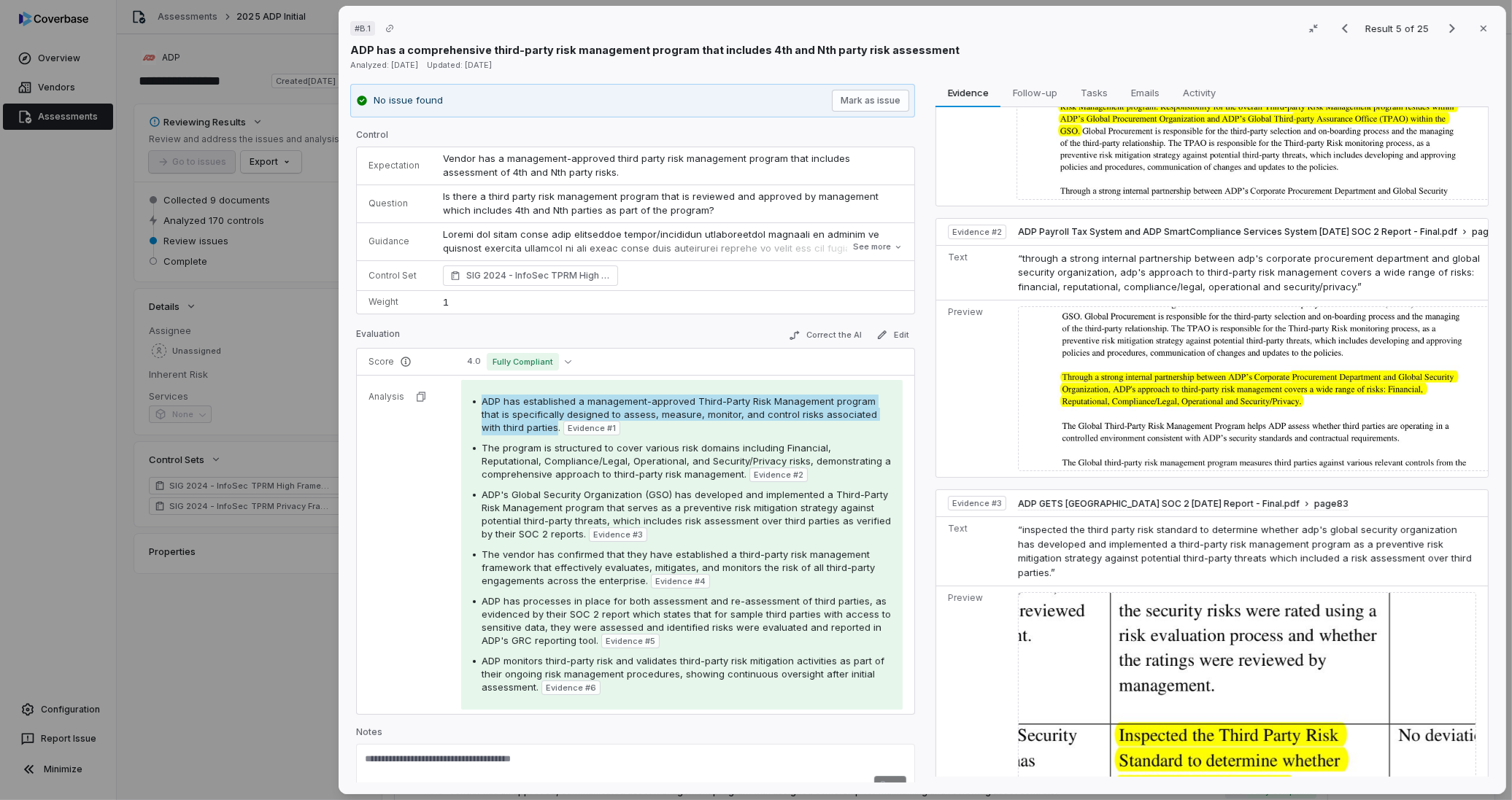
scroll to position [162, 0]
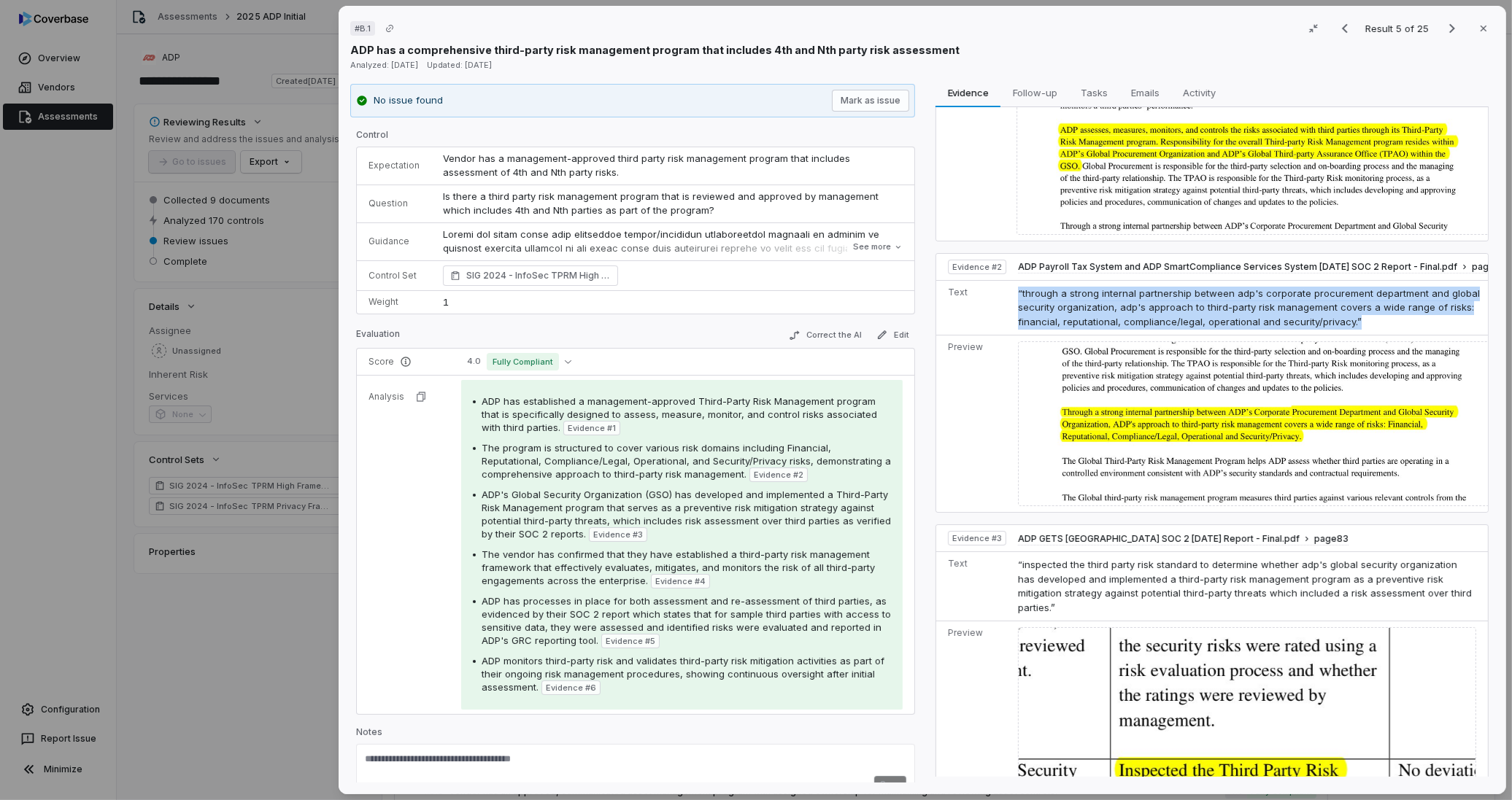
drag, startPoint x: 1323, startPoint y: 326, endPoint x: 1003, endPoint y: 299, distance: 321.1
click at [1003, 299] on tr "Text “through a strong internal partnership between adp's corporate procurement…" at bounding box center [1227, 307] width 582 height 56
drag, startPoint x: 1003, startPoint y: 299, endPoint x: 1270, endPoint y: 328, distance: 268.6
click at [1226, 328] on span "“through a strong internal partnership between adp's corporate procurement depa…" at bounding box center [1248, 307] width 462 height 40
drag, startPoint x: 1328, startPoint y: 325, endPoint x: 1006, endPoint y: 298, distance: 323.1
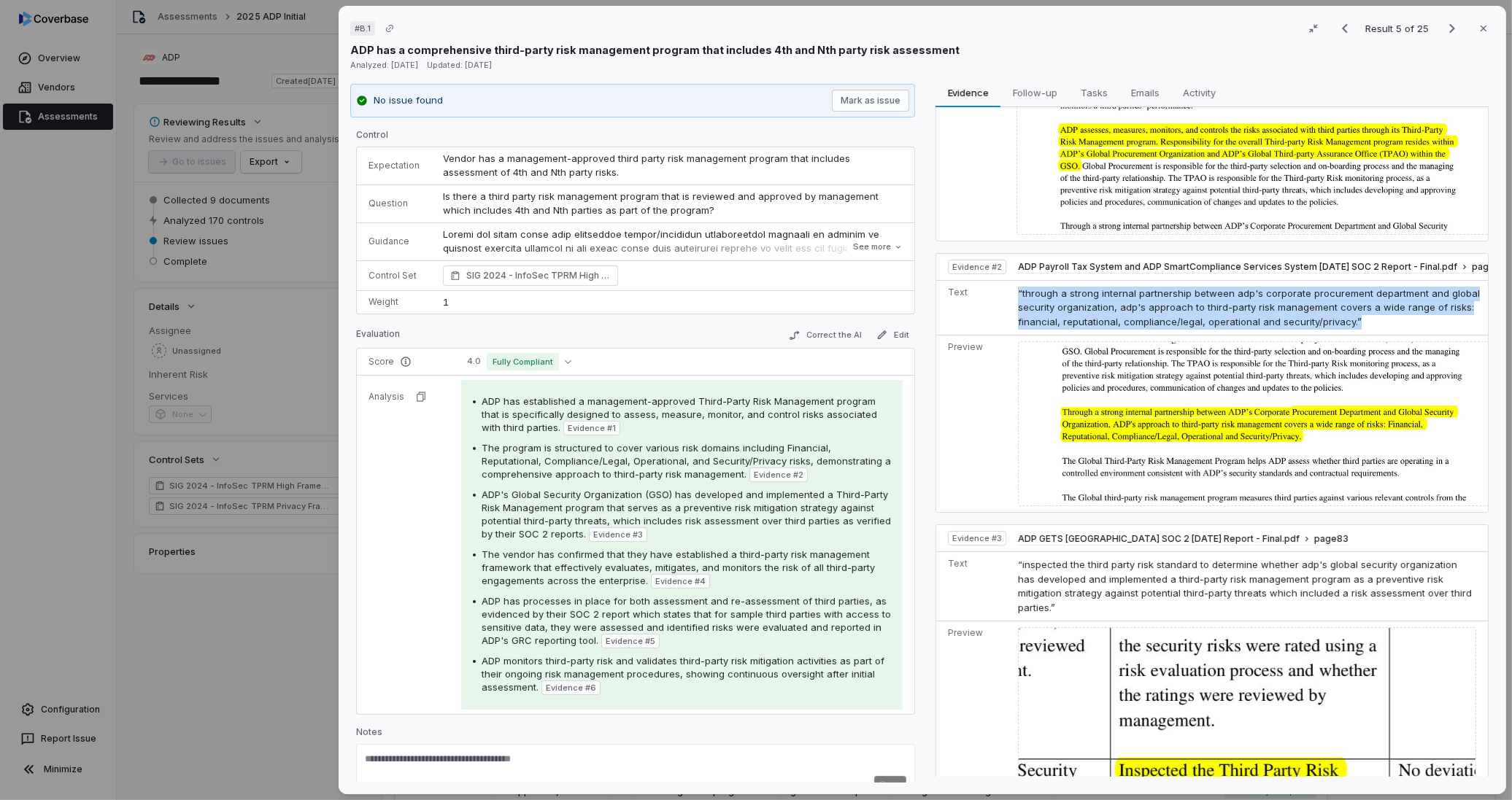
click at [1012, 298] on td "“through a strong internal partnership between adp's corporate procurement depa…" at bounding box center [1265, 307] width 506 height 56
drag, startPoint x: 1006, startPoint y: 298, endPoint x: 1162, endPoint y: 301, distance: 156.0
click at [1160, 301] on span "“through a strong internal partnership between adp's corporate procurement depa…" at bounding box center [1248, 307] width 462 height 40
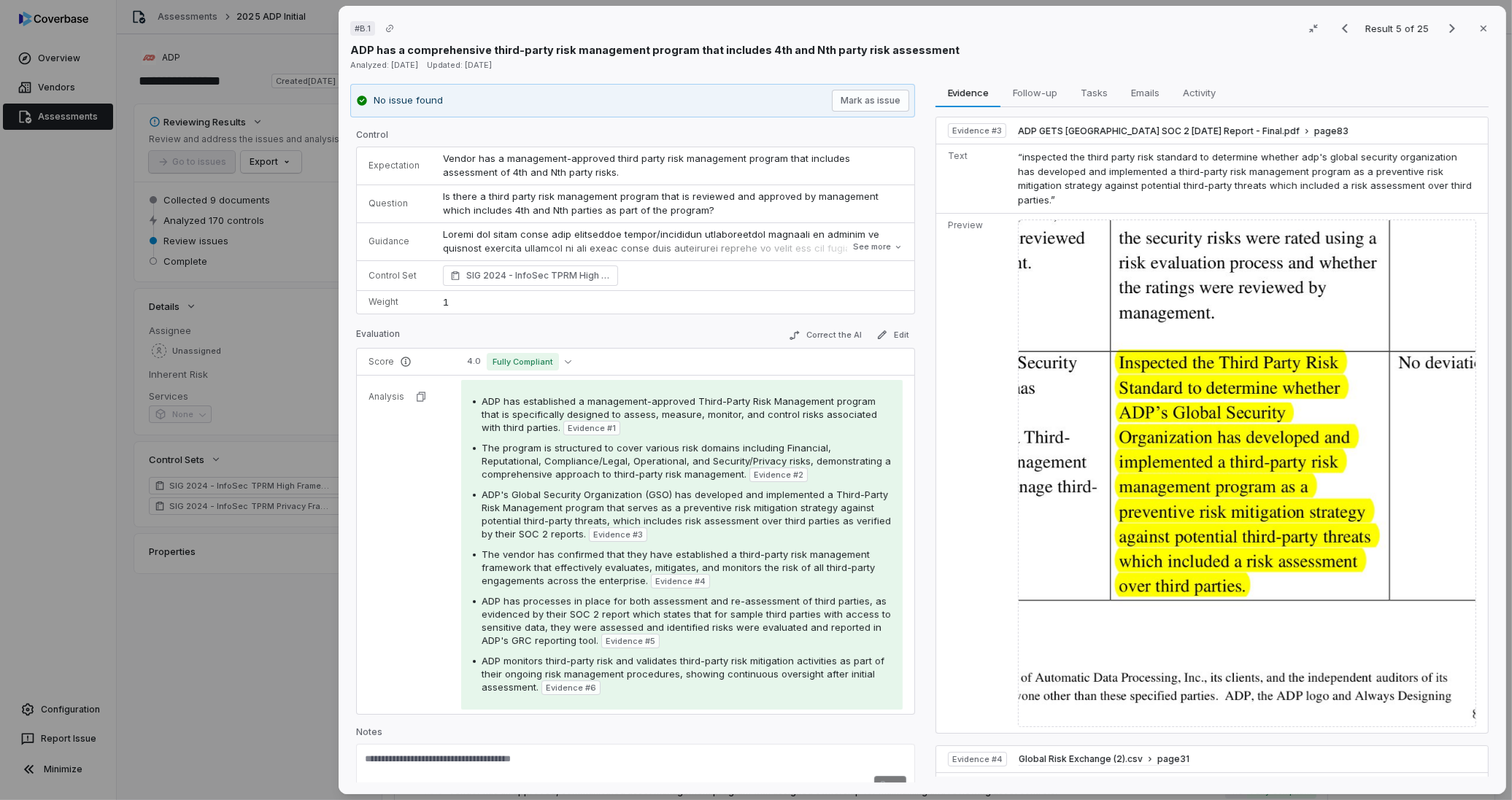
scroll to position [405, 0]
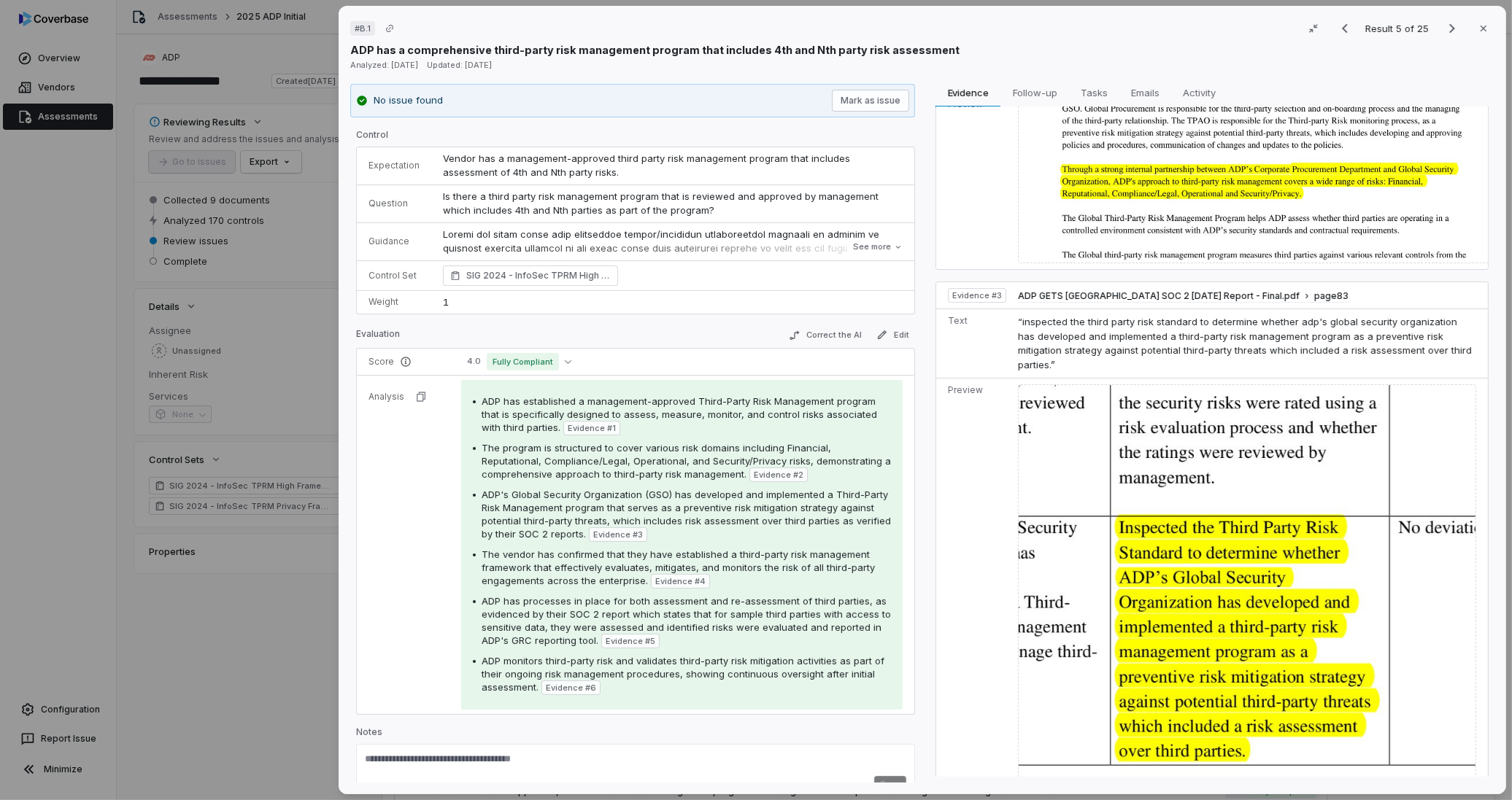
click at [1120, 536] on img at bounding box center [1247, 638] width 458 height 507
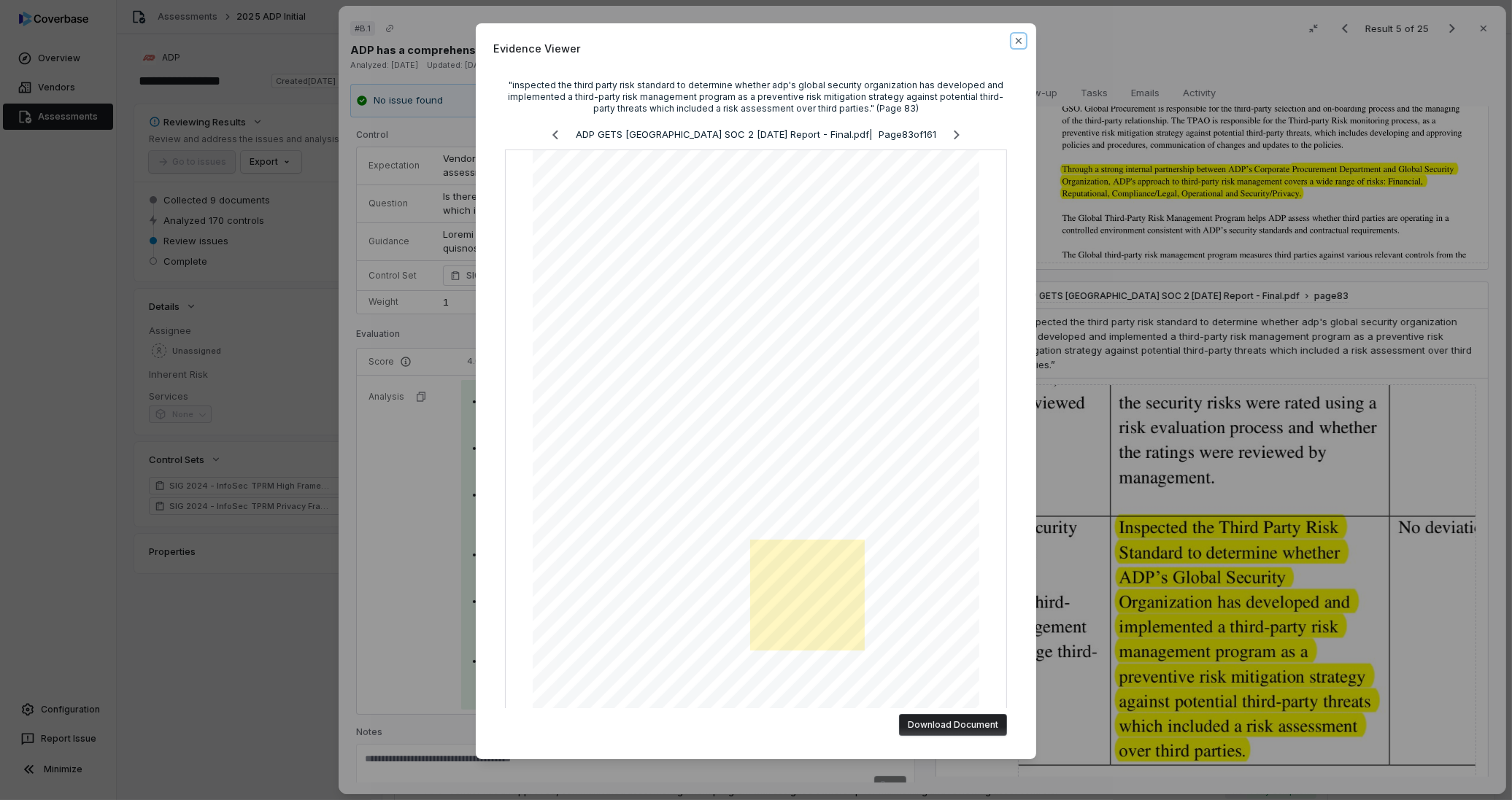
drag, startPoint x: 1015, startPoint y: 38, endPoint x: 1039, endPoint y: 153, distance: 117.5
click at [1015, 38] on icon "button" at bounding box center [1018, 41] width 12 height 12
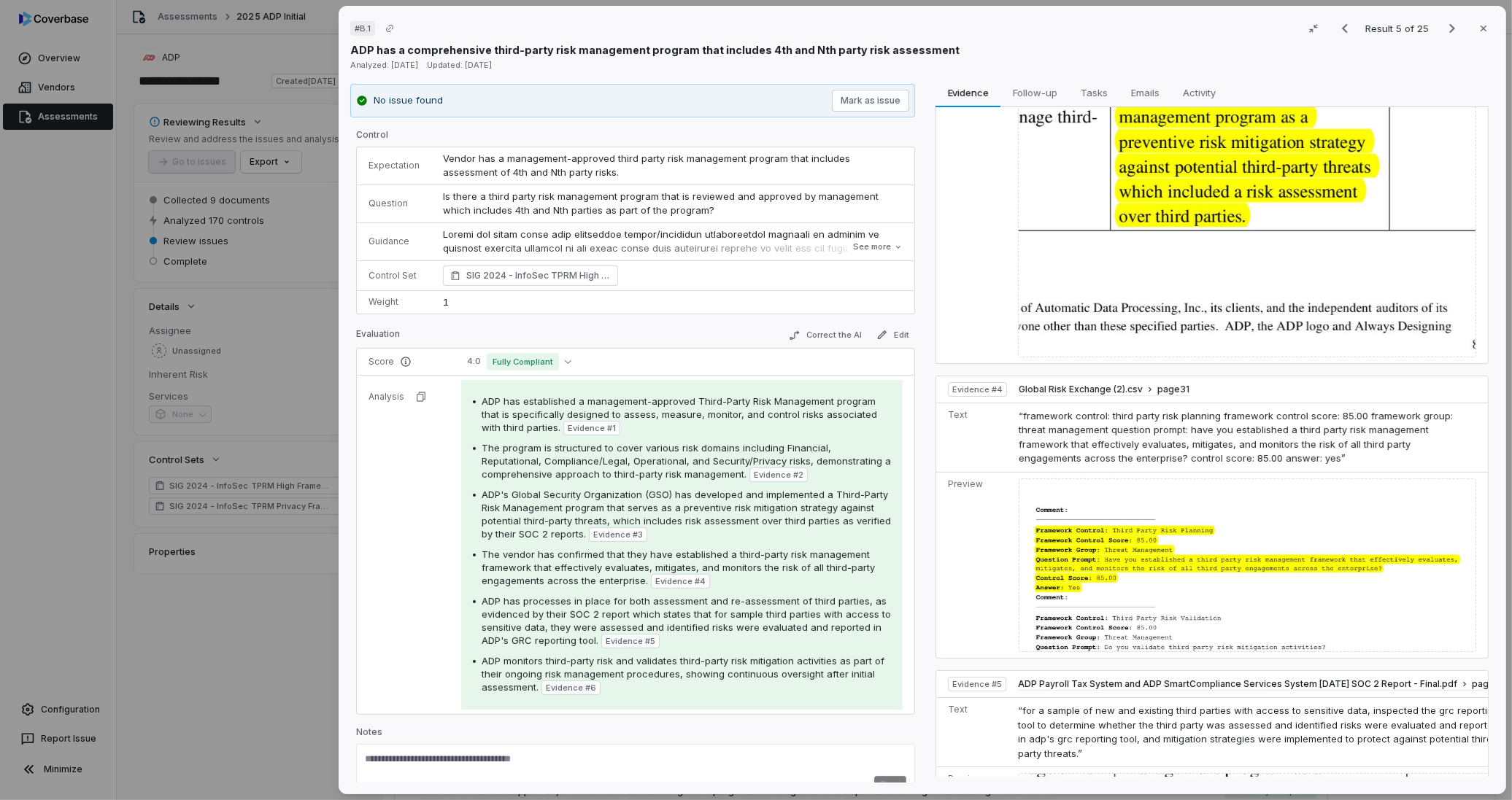
scroll to position [973, 0]
